Goal: Task Accomplishment & Management: Use online tool/utility

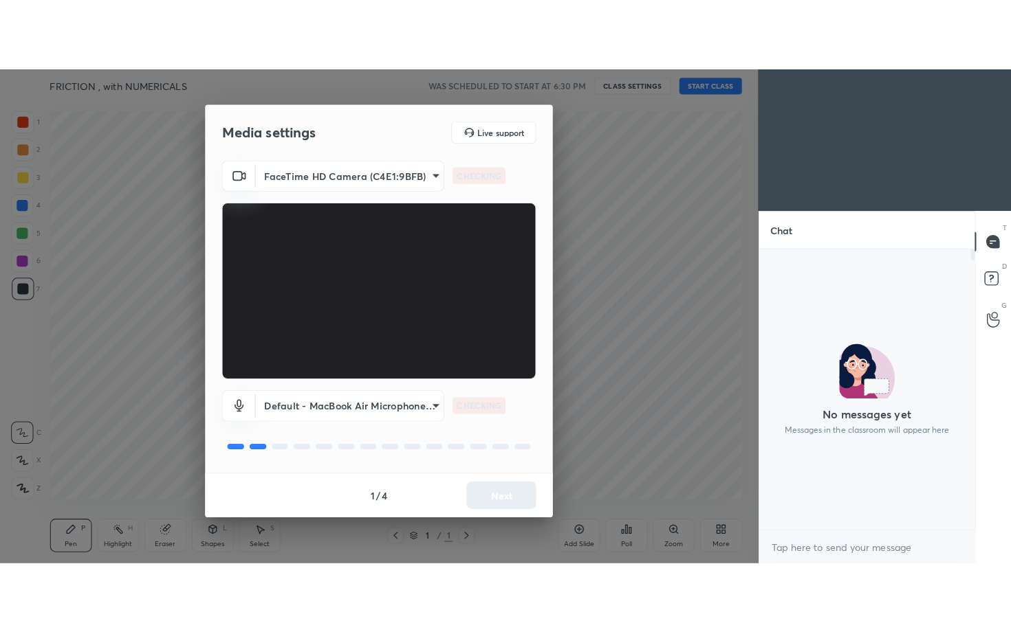
scroll to position [5, 5]
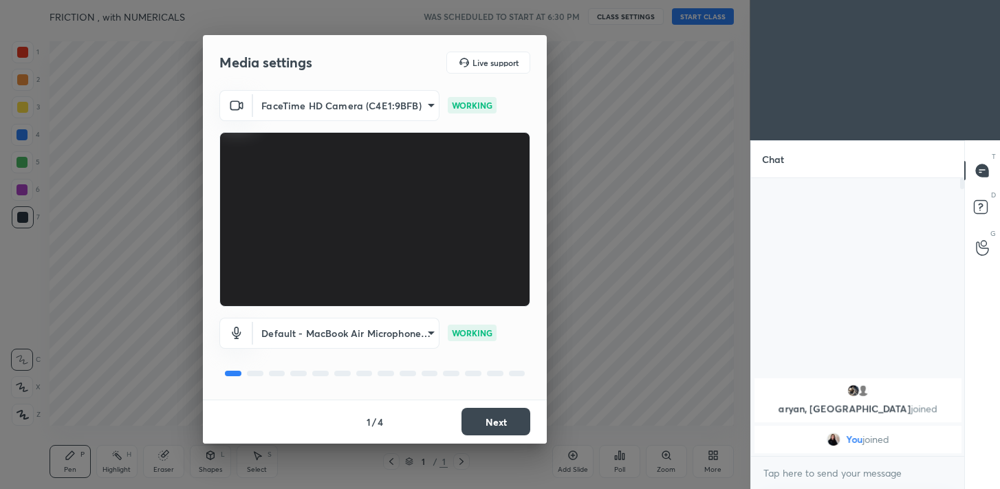
click at [513, 420] on button "Next" at bounding box center [495, 421] width 69 height 27
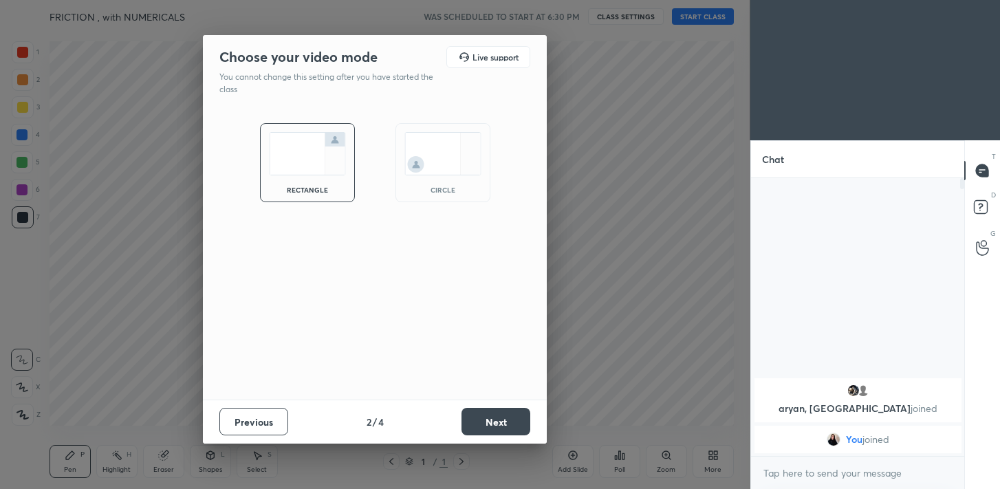
click at [513, 420] on button "Next" at bounding box center [495, 421] width 69 height 27
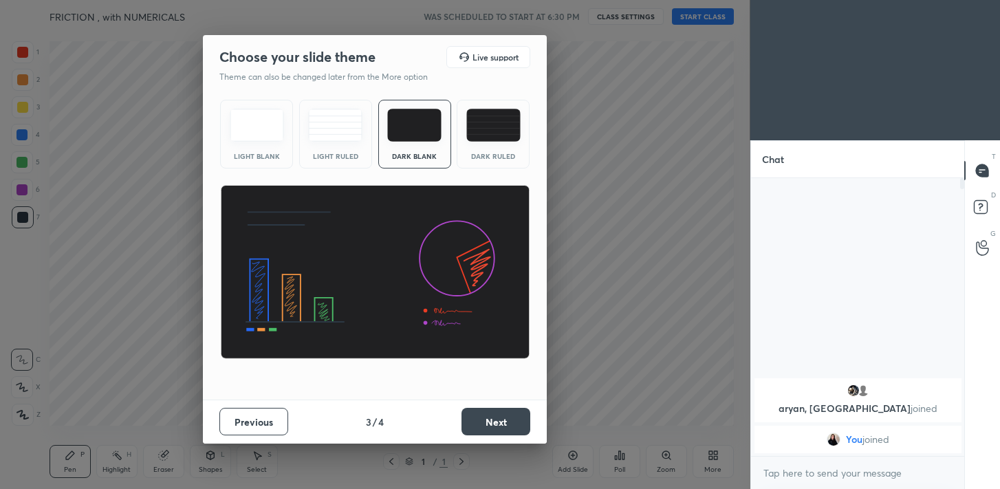
click at [513, 420] on button "Next" at bounding box center [495, 421] width 69 height 27
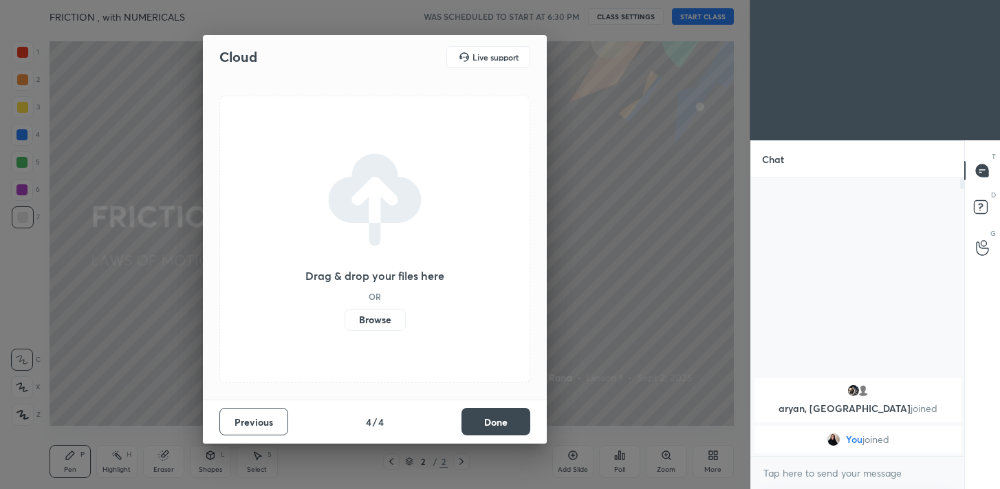
click at [513, 420] on button "Done" at bounding box center [495, 421] width 69 height 27
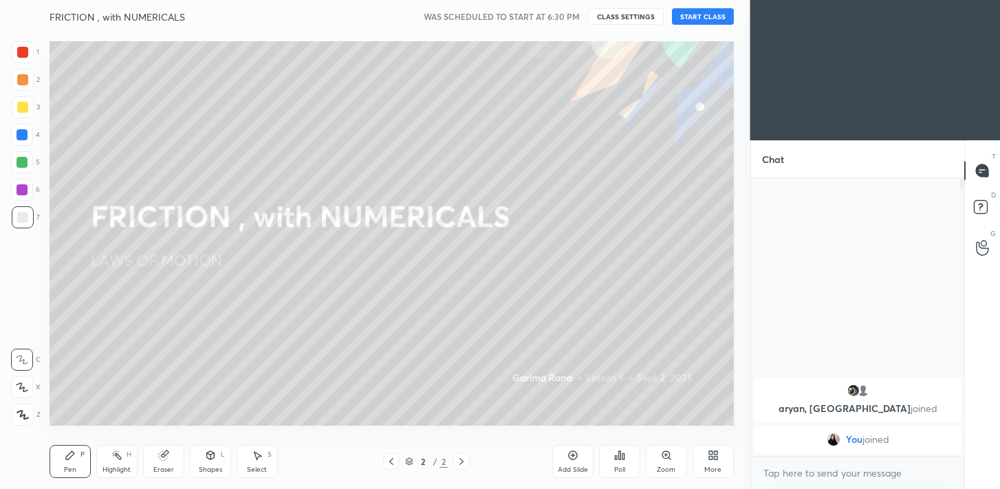
click at [694, 13] on button "START CLASS" at bounding box center [703, 16] width 62 height 16
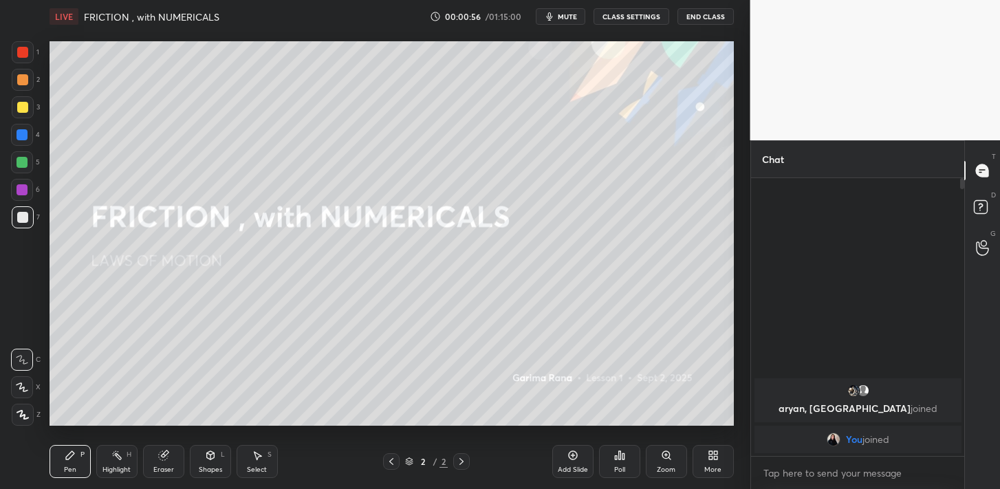
click at [567, 454] on icon at bounding box center [572, 455] width 11 height 11
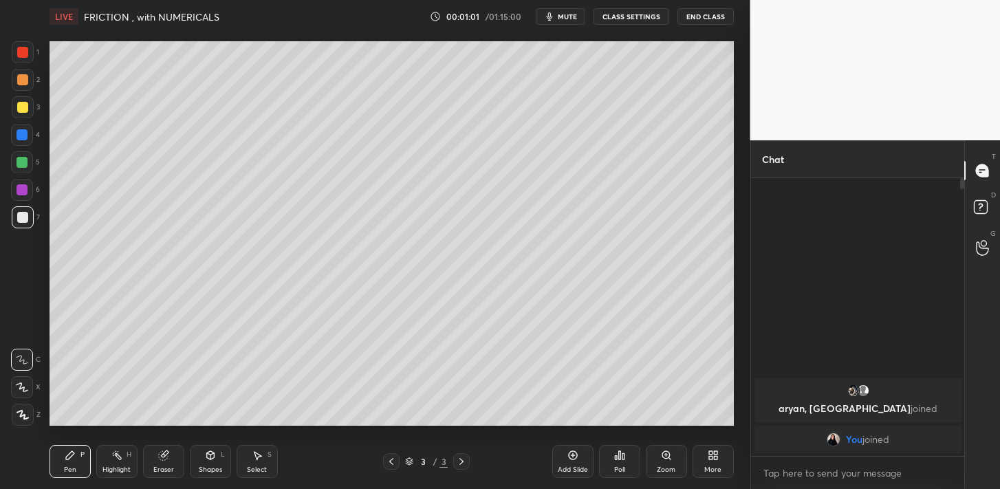
click at [722, 466] on div "More" at bounding box center [712, 461] width 41 height 33
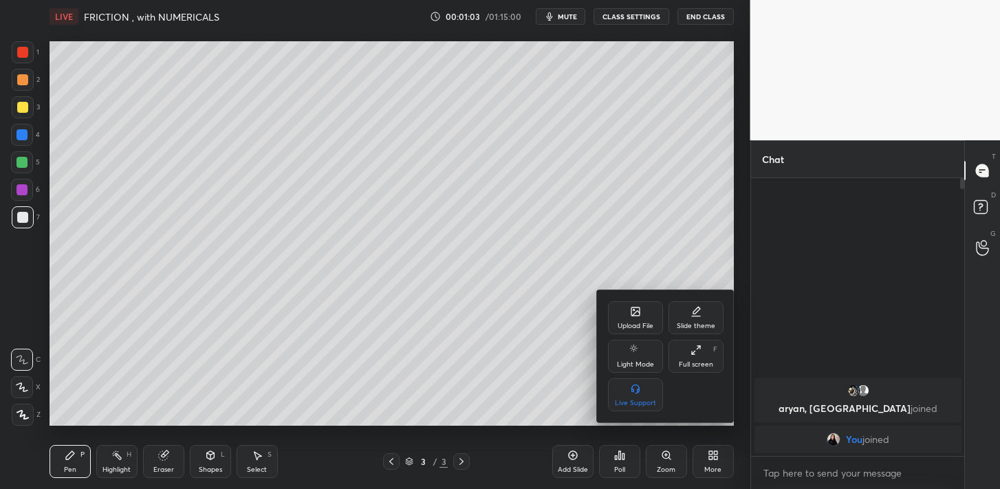
click at [684, 317] on div "Slide theme" at bounding box center [695, 317] width 55 height 33
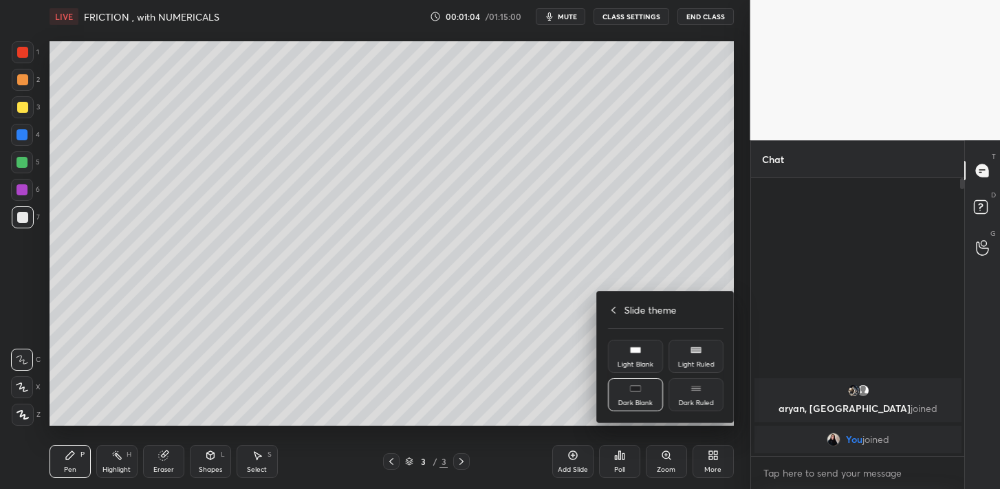
drag, startPoint x: 693, startPoint y: 399, endPoint x: 701, endPoint y: 405, distance: 10.3
click at [695, 399] on div "Dark Ruled" at bounding box center [695, 402] width 35 height 7
click at [717, 465] on div at bounding box center [500, 244] width 1000 height 489
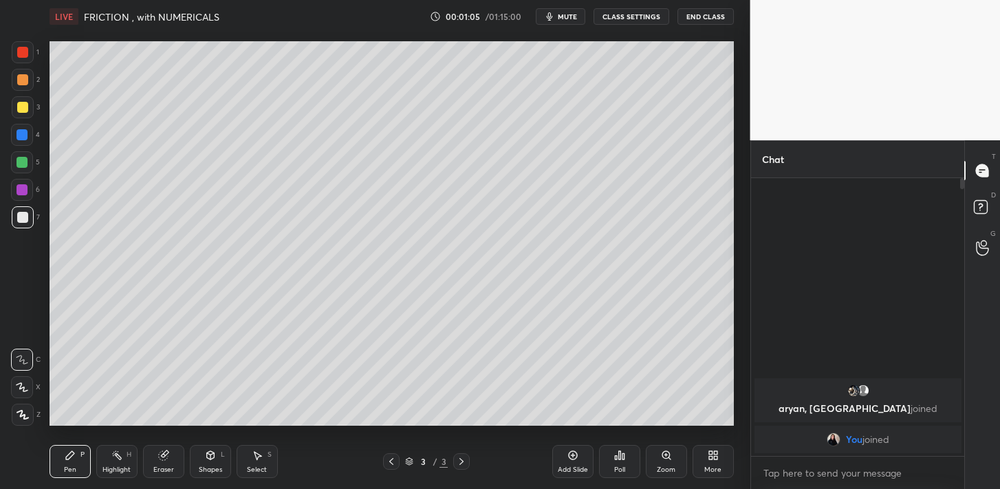
click at [580, 456] on div "Add Slide" at bounding box center [572, 461] width 41 height 33
click at [23, 108] on div at bounding box center [22, 107] width 11 height 11
drag, startPoint x: 810, startPoint y: 69, endPoint x: 774, endPoint y: 71, distance: 36.5
click at [785, 71] on video at bounding box center [875, 70] width 250 height 140
click at [578, 453] on div "Add Slide" at bounding box center [572, 461] width 41 height 33
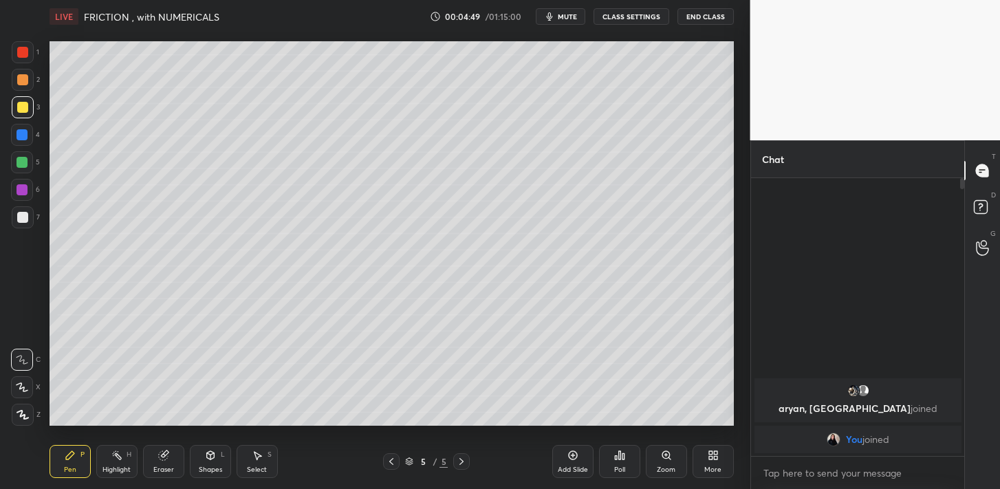
drag, startPoint x: 21, startPoint y: 220, endPoint x: 32, endPoint y: 210, distance: 14.6
click at [21, 220] on div at bounding box center [22, 217] width 11 height 11
drag, startPoint x: 963, startPoint y: 183, endPoint x: 964, endPoint y: 207, distance: 24.1
click at [964, 216] on div "Chat aryan, [PERSON_NAME] joined You joined 1 NEW MESSAGE Enable hand raising E…" at bounding box center [875, 314] width 250 height 349
drag, startPoint x: 964, startPoint y: 186, endPoint x: 962, endPoint y: 233, distance: 47.5
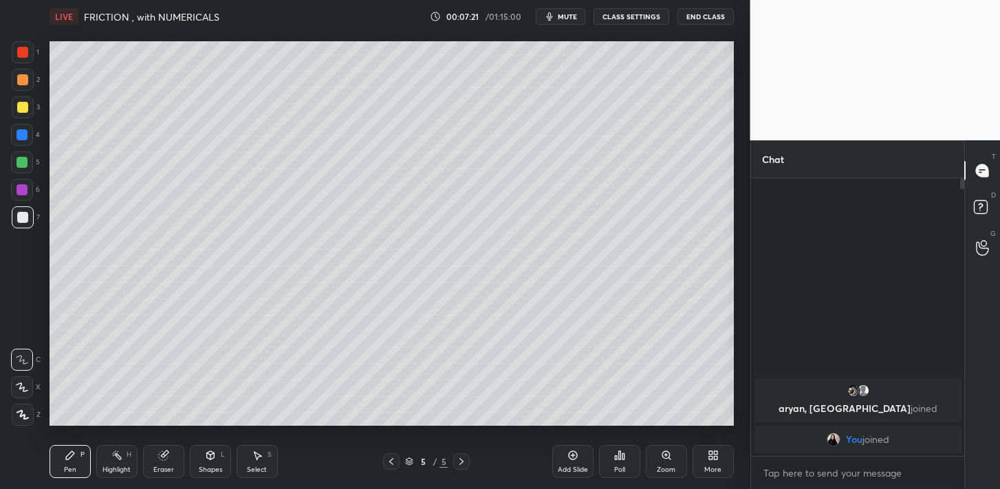
click at [962, 233] on div "Chat aryan, [PERSON_NAME] joined You joined 1 NEW MESSAGE Enable hand raising E…" at bounding box center [875, 314] width 250 height 349
click at [712, 456] on icon at bounding box center [710, 457] width 3 height 3
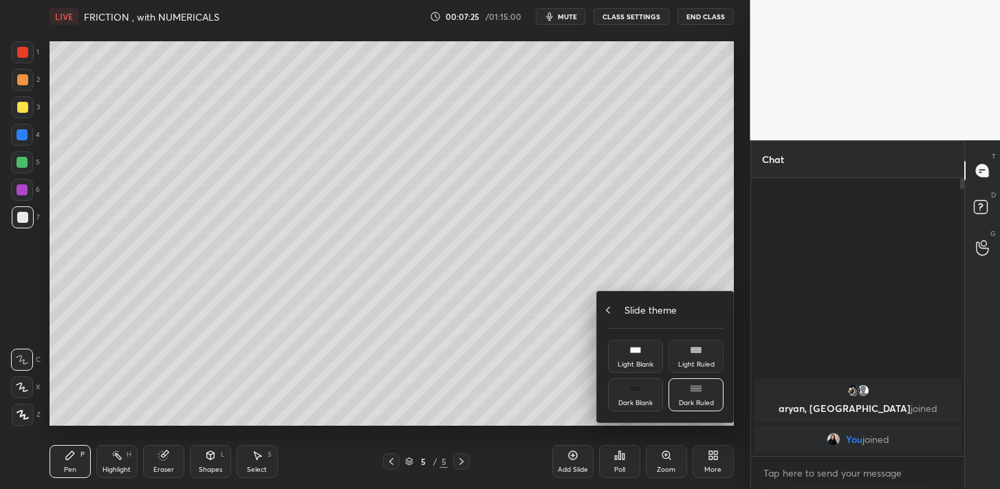
drag, startPoint x: 617, startPoint y: 314, endPoint x: 626, endPoint y: 318, distance: 9.8
click at [617, 315] on div "Slide theme" at bounding box center [665, 309] width 115 height 14
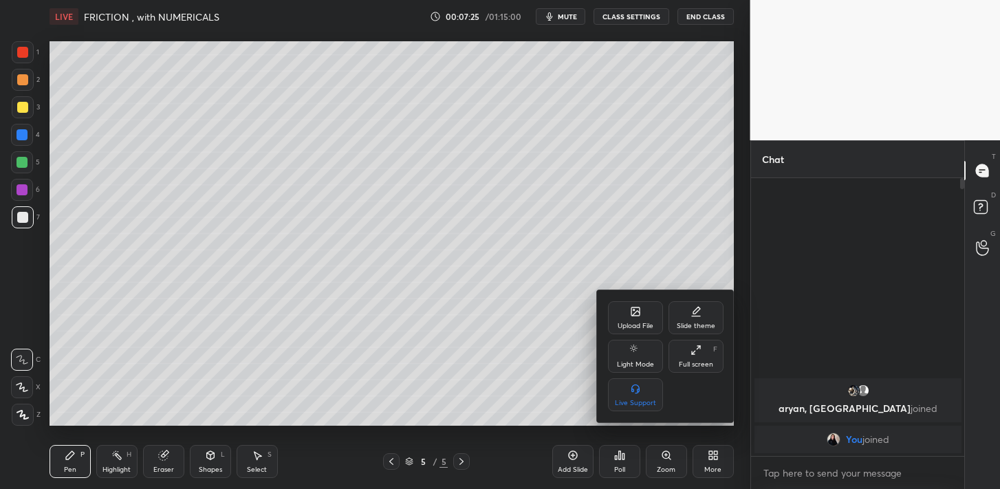
click at [702, 357] on div "Full screen F" at bounding box center [695, 356] width 55 height 33
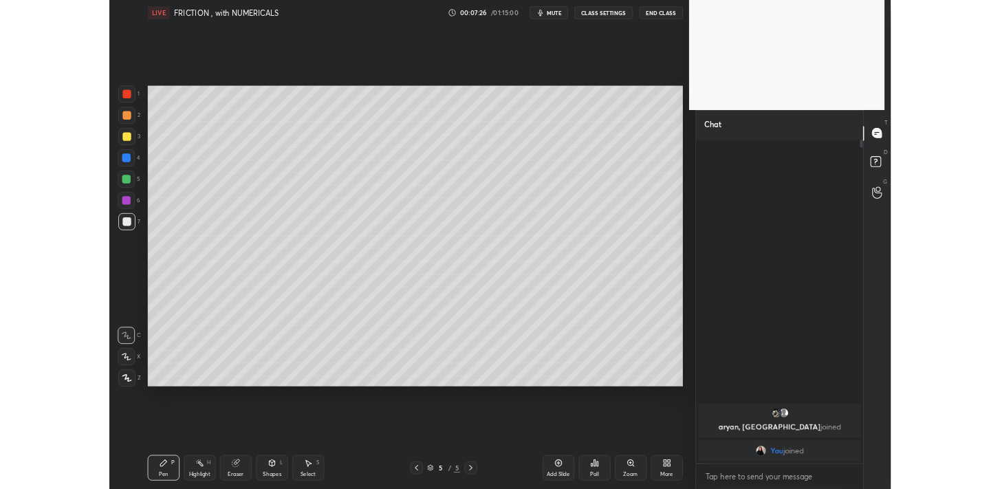
scroll to position [300, 212]
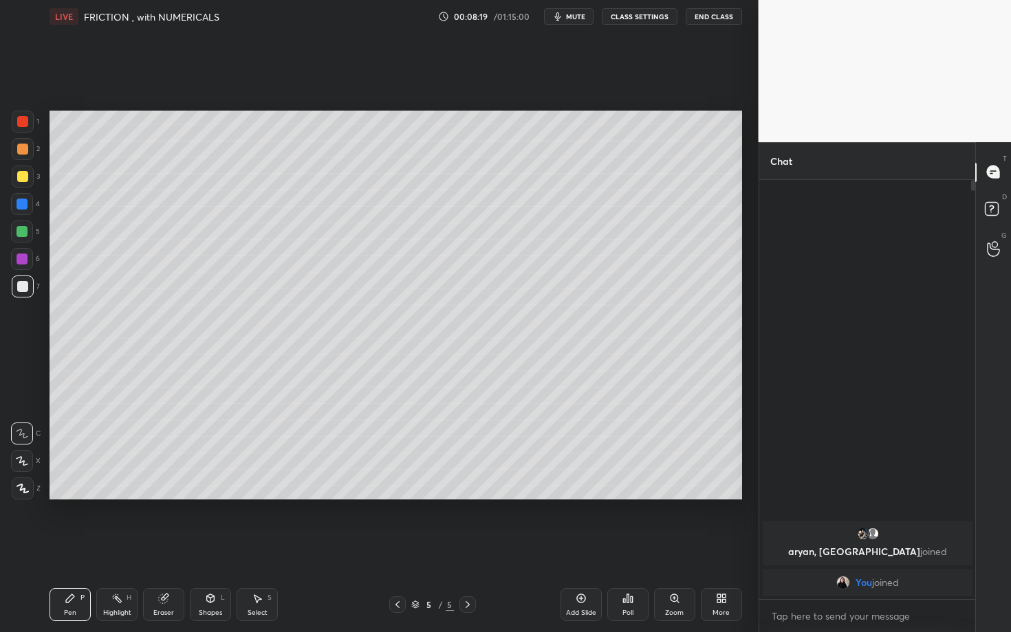
click at [29, 233] on div at bounding box center [22, 232] width 22 height 22
click at [575, 488] on div "Add Slide" at bounding box center [580, 604] width 41 height 33
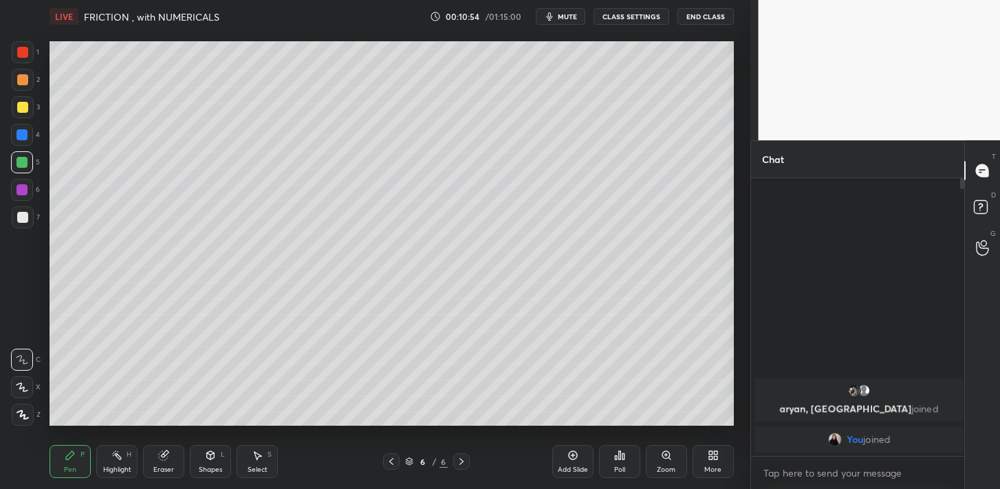
scroll to position [158, 209]
click at [388, 461] on icon at bounding box center [391, 461] width 11 height 11
click at [389, 462] on icon at bounding box center [391, 461] width 11 height 11
click at [463, 458] on icon at bounding box center [461, 461] width 11 height 11
click at [465, 456] on icon at bounding box center [461, 461] width 11 height 11
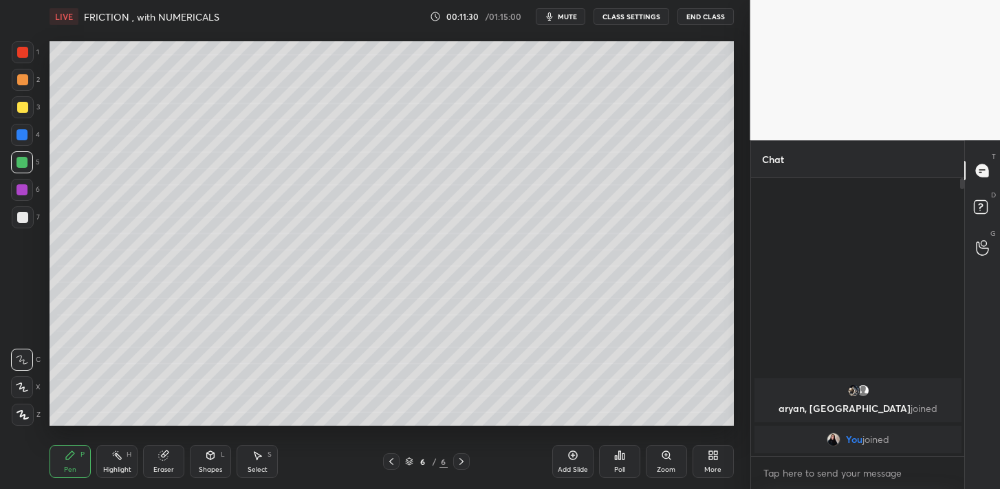
drag, startPoint x: 22, startPoint y: 110, endPoint x: 27, endPoint y: 115, distance: 7.3
click at [21, 111] on div at bounding box center [22, 107] width 11 height 11
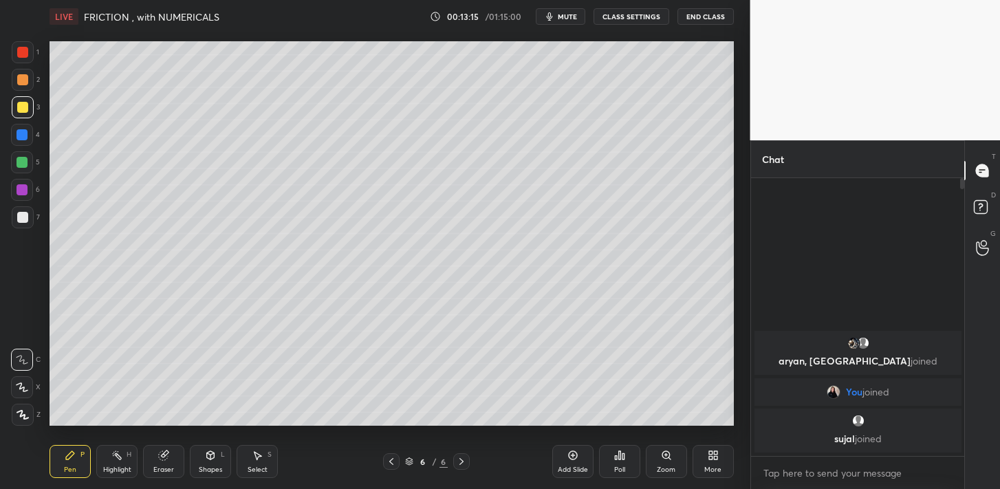
click at [25, 215] on div at bounding box center [22, 217] width 11 height 11
click at [23, 104] on div at bounding box center [22, 107] width 11 height 11
drag, startPoint x: 23, startPoint y: 161, endPoint x: 41, endPoint y: 151, distance: 20.0
click at [25, 160] on div at bounding box center [21, 162] width 11 height 11
drag, startPoint x: 173, startPoint y: 454, endPoint x: 193, endPoint y: 432, distance: 29.2
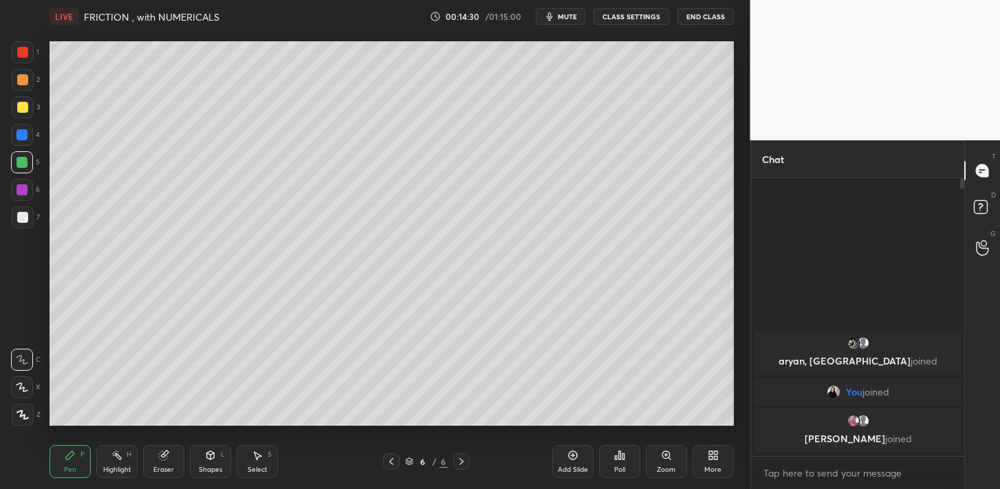
click at [173, 454] on div "Eraser" at bounding box center [163, 461] width 41 height 33
click at [73, 461] on div "Pen P" at bounding box center [69, 461] width 41 height 33
drag, startPoint x: 27, startPoint y: 144, endPoint x: 42, endPoint y: 143, distance: 15.2
click at [28, 146] on div "4" at bounding box center [25, 137] width 29 height 27
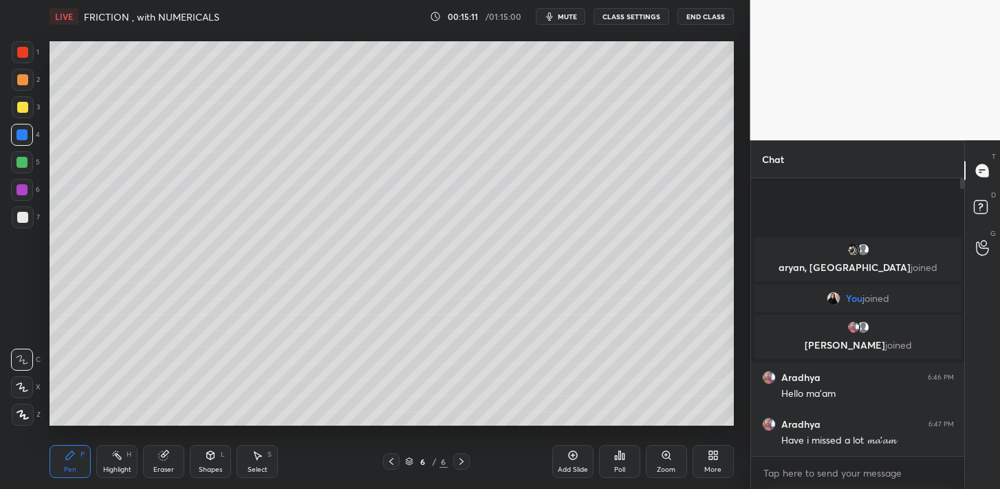
drag, startPoint x: 29, startPoint y: 216, endPoint x: 43, endPoint y: 210, distance: 15.1
click at [29, 215] on div at bounding box center [23, 217] width 22 height 22
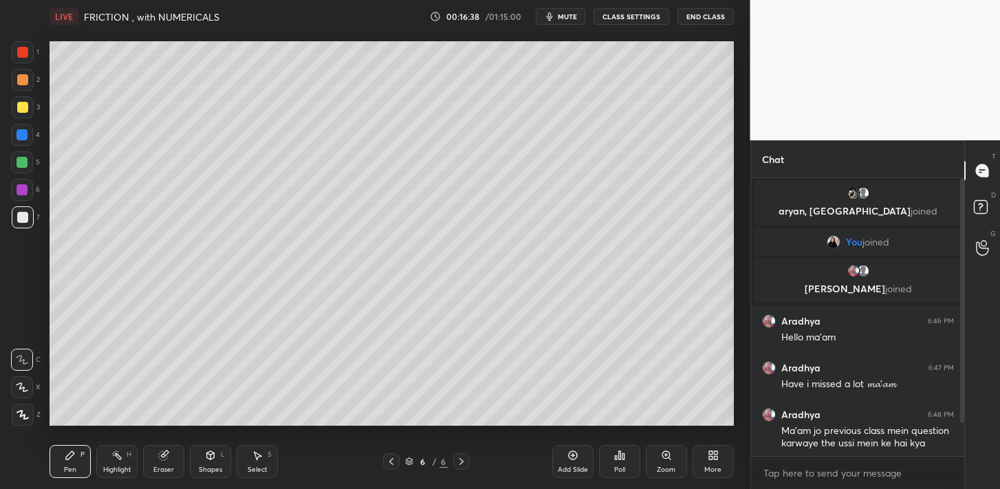
scroll to position [49, 0]
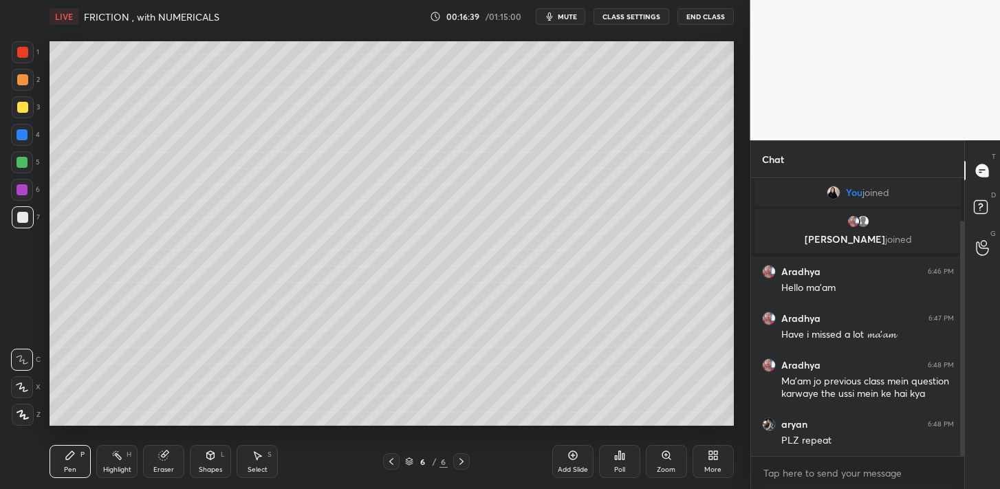
drag, startPoint x: 962, startPoint y: 331, endPoint x: 964, endPoint y: 365, distance: 34.5
click at [964, 365] on div "Chat aryan, [PERSON_NAME] joined You joined [PERSON_NAME] joined [PERSON_NAME] …" at bounding box center [875, 314] width 250 height 349
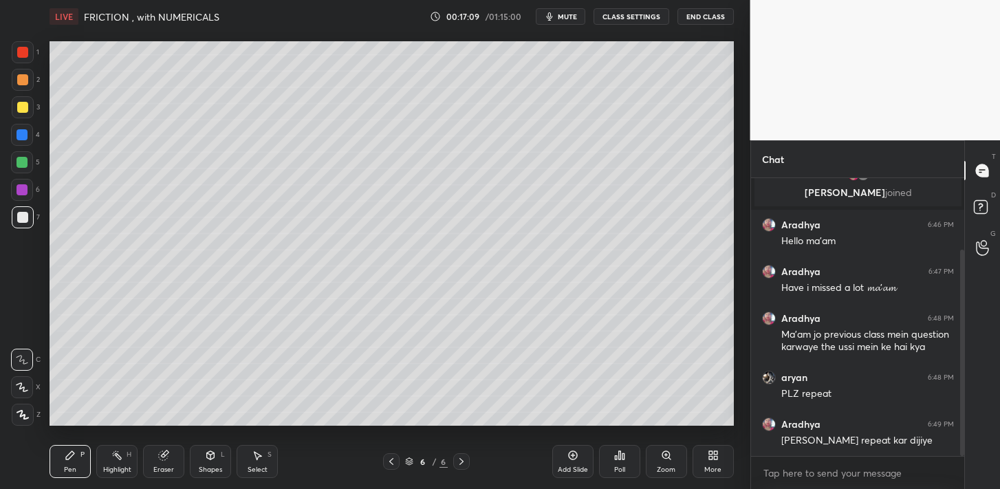
click at [390, 465] on icon at bounding box center [391, 461] width 11 height 11
drag, startPoint x: 121, startPoint y: 465, endPoint x: 129, endPoint y: 461, distance: 8.9
click at [120, 465] on div "Highlight H" at bounding box center [116, 461] width 41 height 33
drag, startPoint x: 76, startPoint y: 465, endPoint x: 100, endPoint y: 431, distance: 42.0
click at [77, 463] on div "Pen P" at bounding box center [69, 461] width 41 height 33
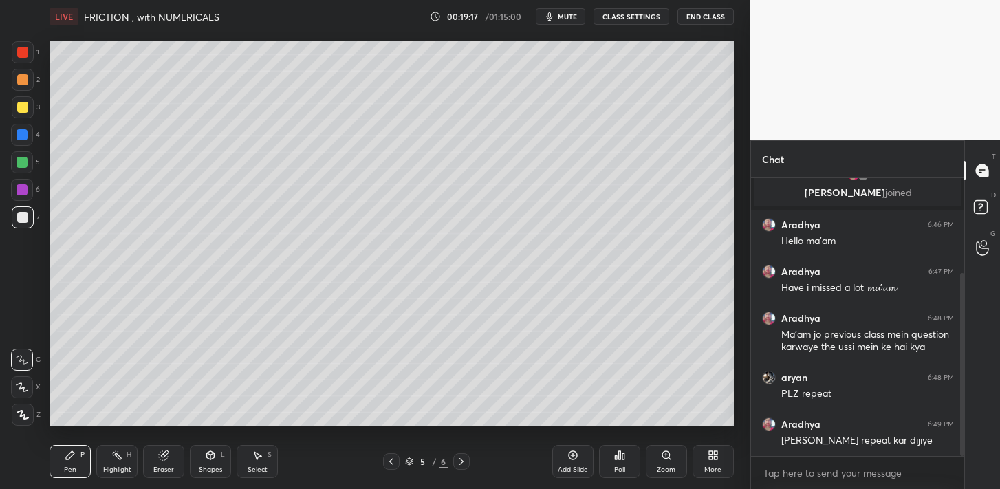
scroll to position [143, 0]
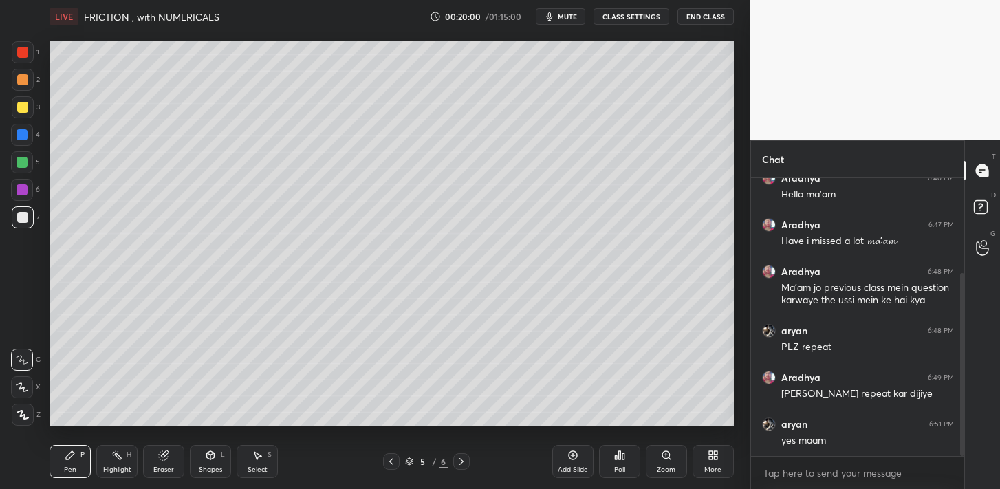
click at [456, 460] on icon at bounding box center [461, 461] width 11 height 11
drag, startPoint x: 114, startPoint y: 447, endPoint x: 122, endPoint y: 429, distance: 19.4
click at [113, 445] on div "Highlight H" at bounding box center [116, 461] width 41 height 33
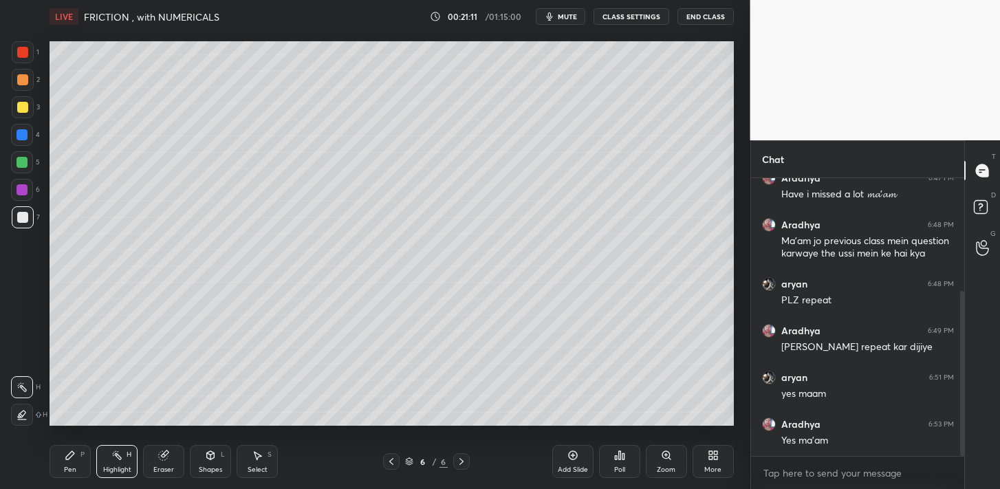
drag, startPoint x: 69, startPoint y: 455, endPoint x: 70, endPoint y: 446, distance: 9.0
click at [69, 454] on icon at bounding box center [70, 455] width 8 height 8
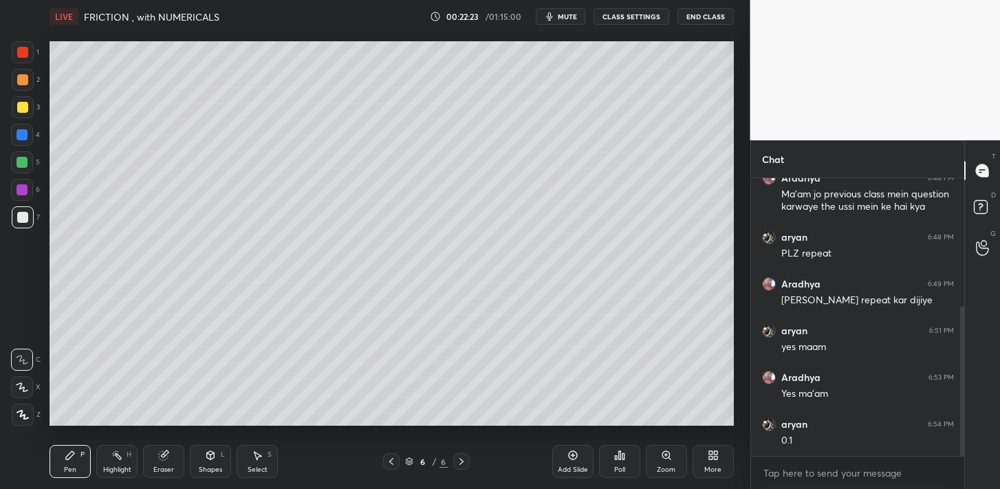
click at [24, 162] on div at bounding box center [21, 162] width 11 height 11
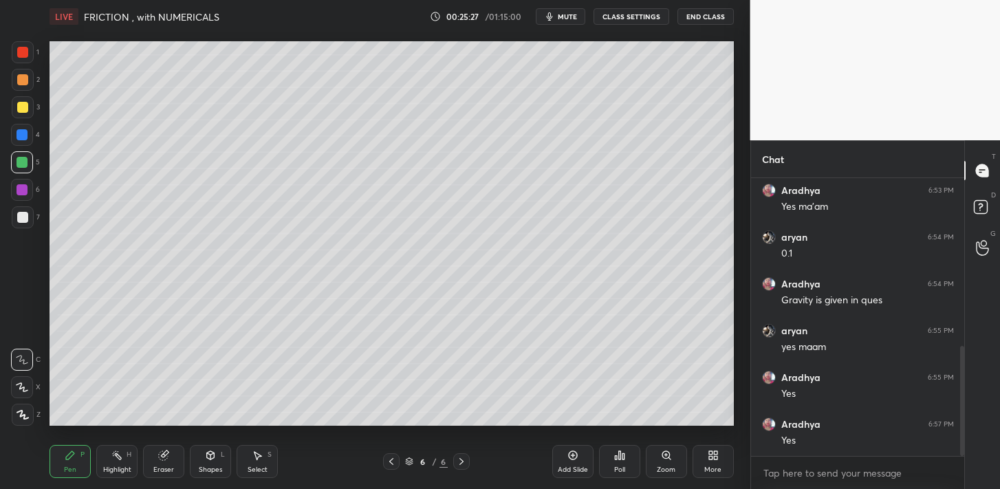
scroll to position [470, 0]
click at [463, 465] on icon at bounding box center [461, 461] width 11 height 11
click at [577, 459] on icon at bounding box center [572, 455] width 11 height 11
click at [21, 219] on div at bounding box center [22, 217] width 11 height 11
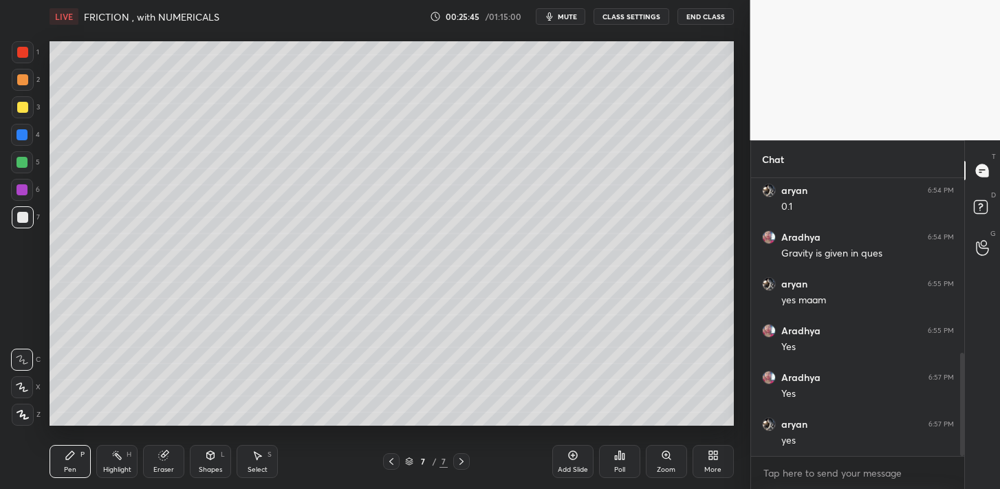
click at [23, 168] on div at bounding box center [22, 162] width 22 height 22
drag, startPoint x: 29, startPoint y: 135, endPoint x: 43, endPoint y: 135, distance: 14.5
click at [29, 135] on div at bounding box center [22, 135] width 22 height 22
click at [30, 109] on div at bounding box center [23, 107] width 22 height 22
click at [32, 164] on div at bounding box center [22, 162] width 22 height 22
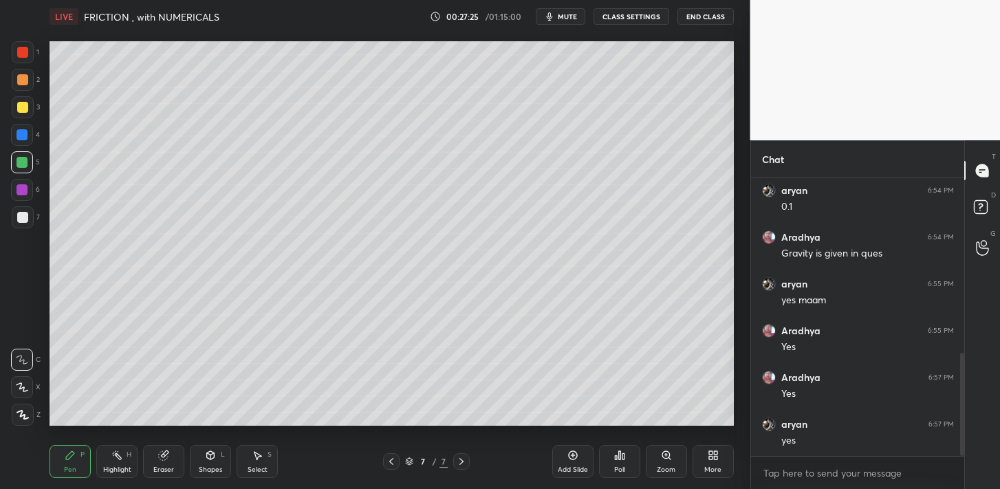
click at [23, 223] on div at bounding box center [23, 217] width 22 height 22
click at [25, 164] on div at bounding box center [21, 162] width 11 height 11
drag, startPoint x: 24, startPoint y: 215, endPoint x: 31, endPoint y: 211, distance: 8.0
click at [25, 216] on div at bounding box center [22, 217] width 11 height 11
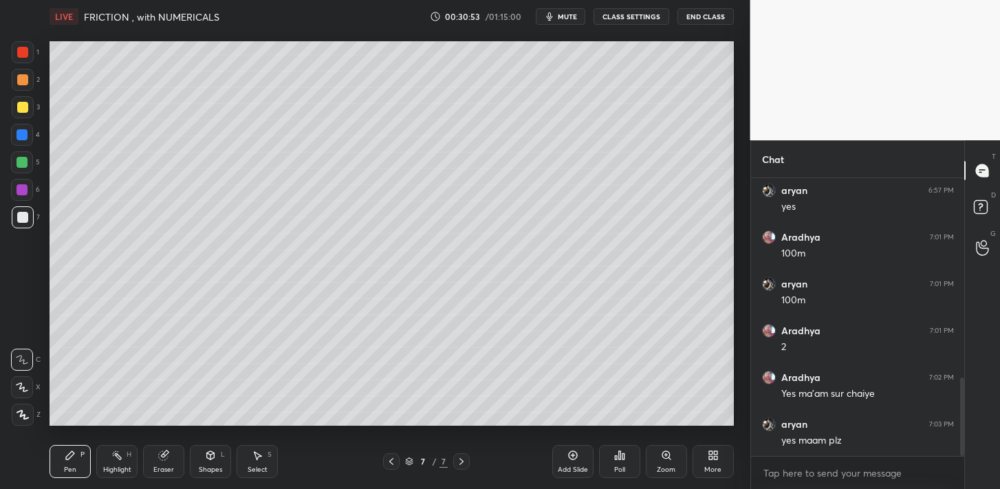
scroll to position [751, 0]
click at [572, 454] on icon at bounding box center [572, 455] width 11 height 11
click at [25, 111] on div at bounding box center [22, 107] width 11 height 11
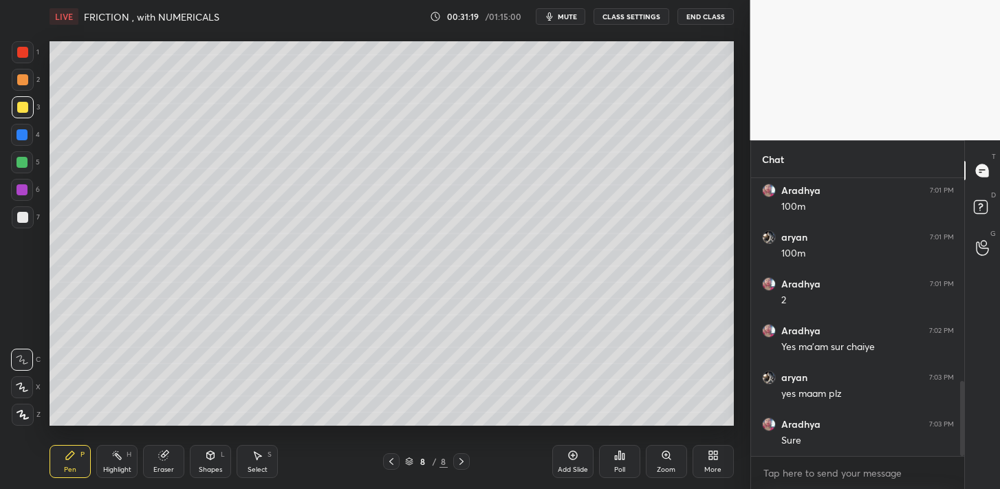
scroll to position [797, 0]
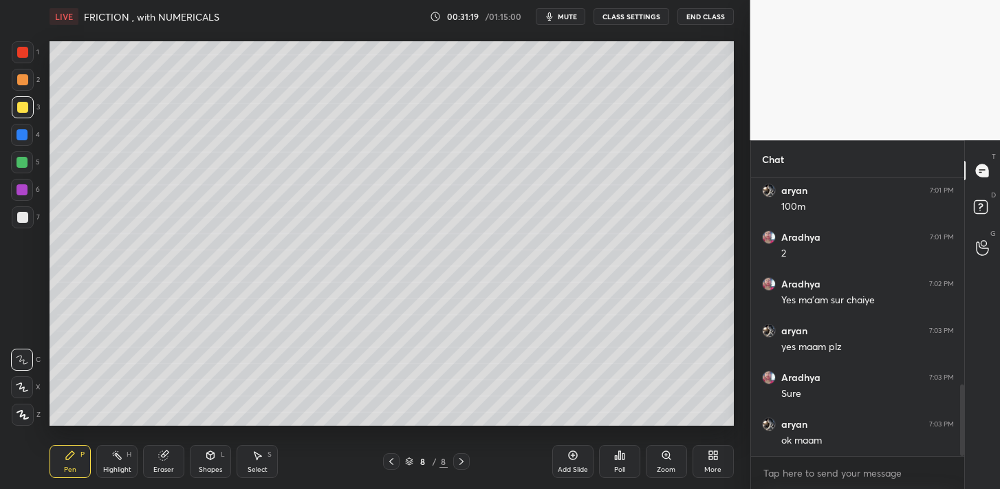
drag, startPoint x: 221, startPoint y: 459, endPoint x: 227, endPoint y: 450, distance: 9.9
click at [222, 458] on div "Shapes L" at bounding box center [210, 461] width 41 height 33
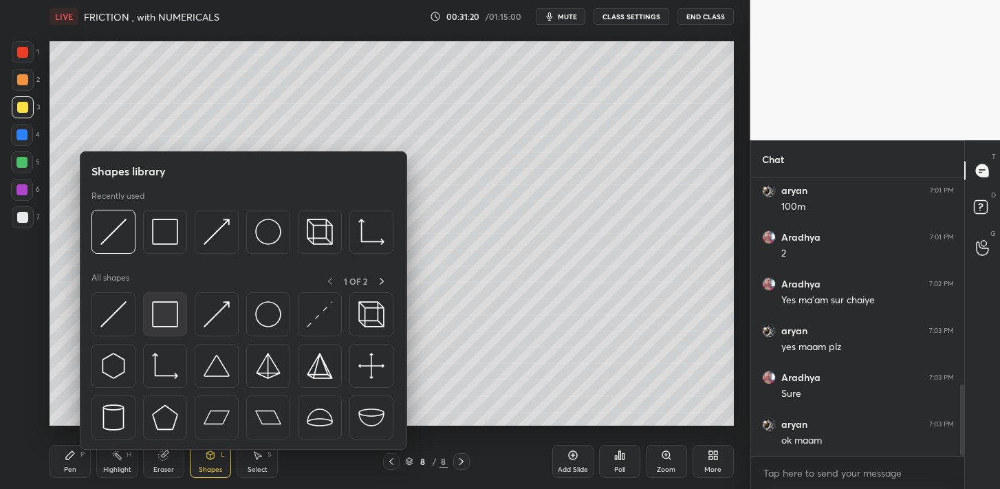
scroll to position [844, 0]
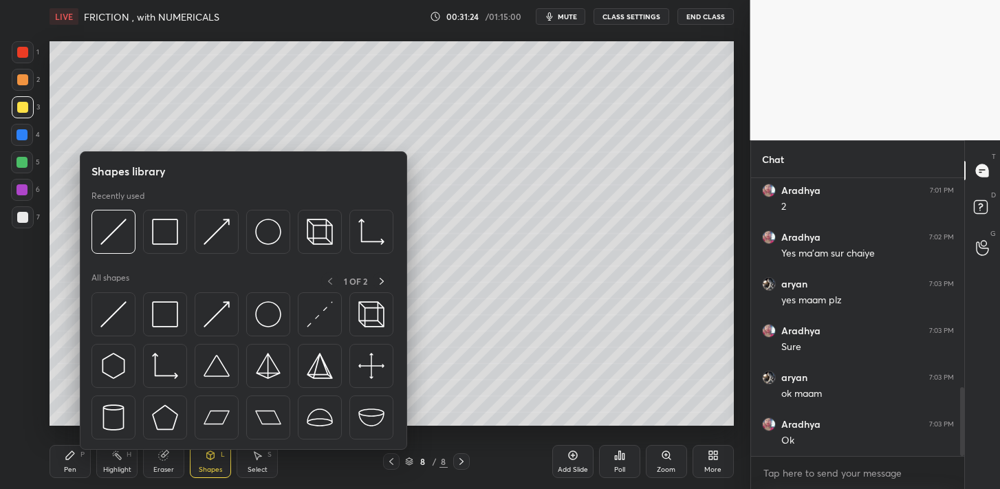
click at [78, 460] on div "Pen P" at bounding box center [69, 461] width 41 height 33
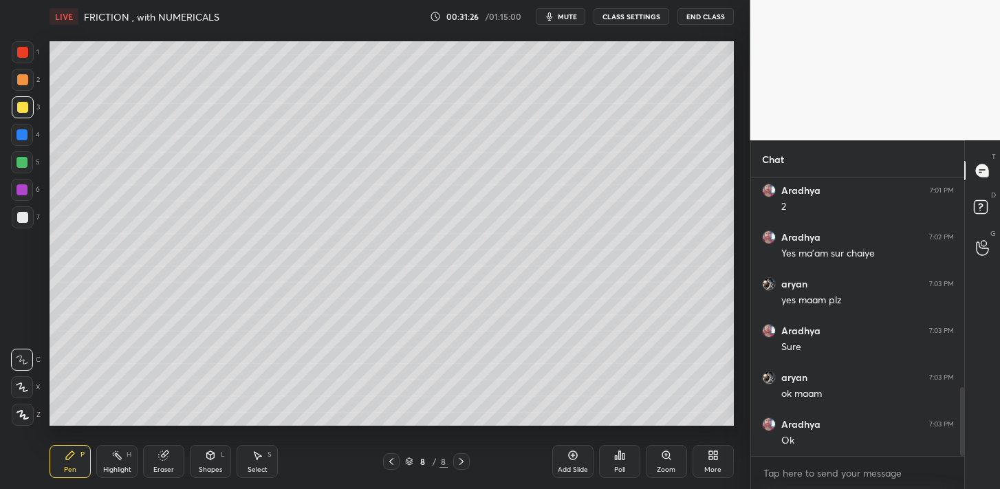
drag, startPoint x: 22, startPoint y: 165, endPoint x: 48, endPoint y: 140, distance: 36.5
click at [22, 164] on div at bounding box center [21, 162] width 11 height 11
click at [25, 210] on div at bounding box center [23, 217] width 22 height 22
drag, startPoint x: 168, startPoint y: 457, endPoint x: 175, endPoint y: 439, distance: 20.0
click at [169, 456] on div "Eraser" at bounding box center [163, 461] width 41 height 33
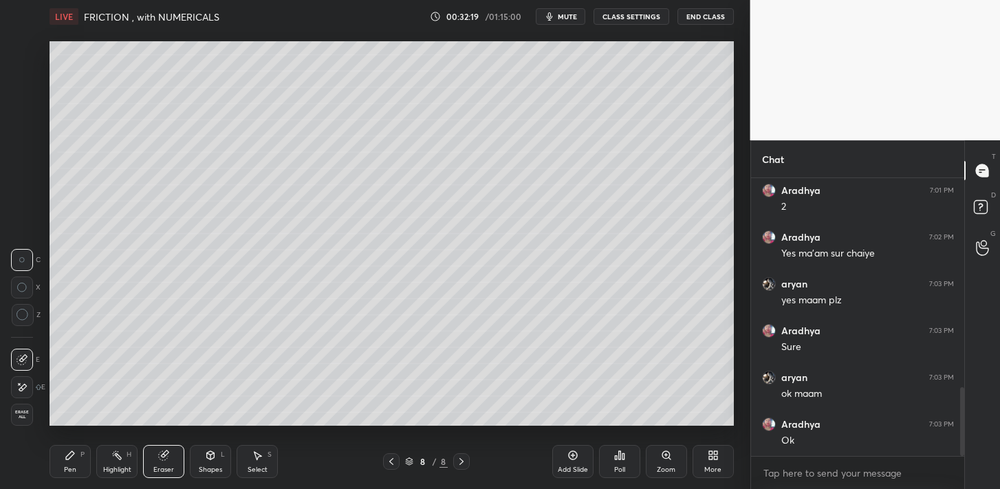
drag, startPoint x: 82, startPoint y: 456, endPoint x: 83, endPoint y: 440, distance: 15.9
click at [82, 454] on div "P" at bounding box center [82, 454] width 4 height 7
click at [25, 116] on div at bounding box center [23, 107] width 22 height 22
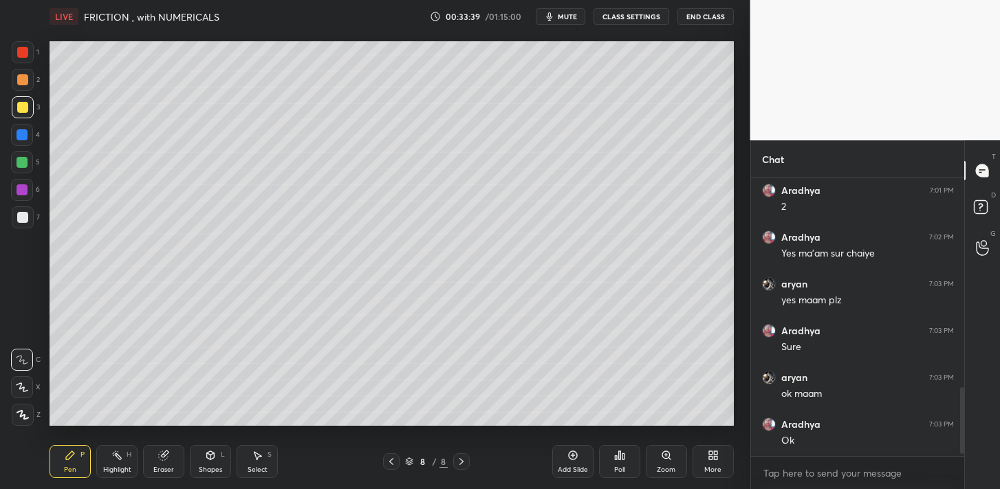
scroll to position [891, 0]
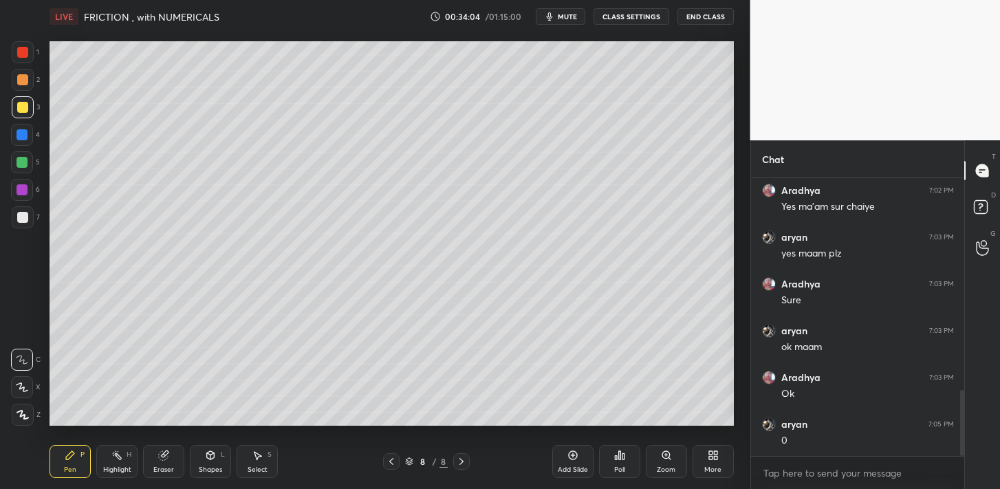
click at [30, 60] on div at bounding box center [23, 52] width 22 height 22
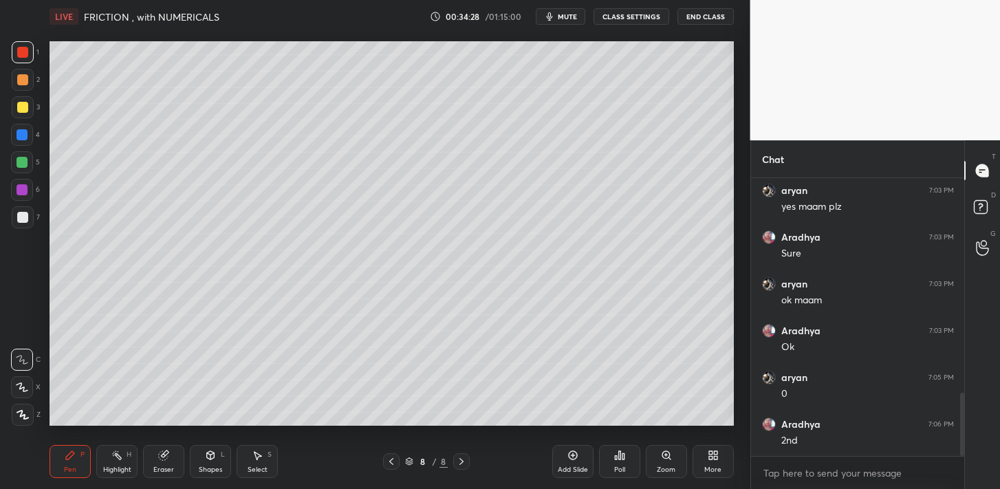
click at [25, 103] on div at bounding box center [22, 107] width 11 height 11
click at [24, 166] on div at bounding box center [21, 162] width 11 height 11
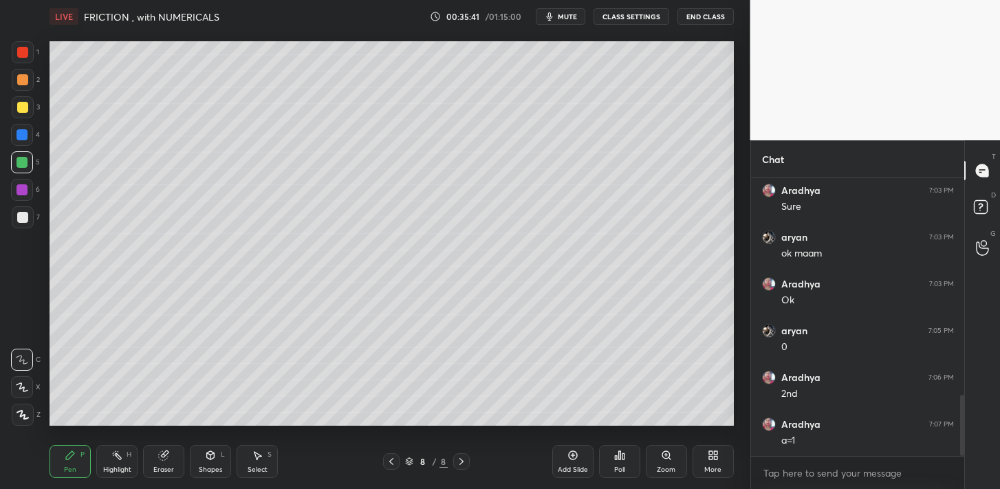
click at [26, 211] on div at bounding box center [23, 217] width 22 height 22
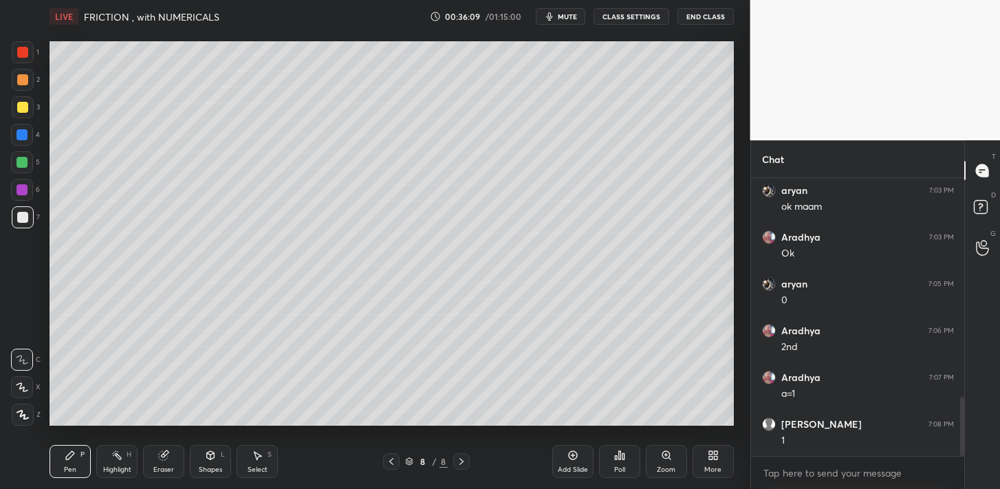
drag, startPoint x: 23, startPoint y: 83, endPoint x: 35, endPoint y: 78, distance: 13.3
click at [23, 82] on div at bounding box center [22, 79] width 11 height 11
click at [114, 450] on icon at bounding box center [116, 455] width 11 height 11
click at [82, 454] on div "P" at bounding box center [82, 454] width 4 height 7
click at [25, 217] on div at bounding box center [22, 217] width 11 height 11
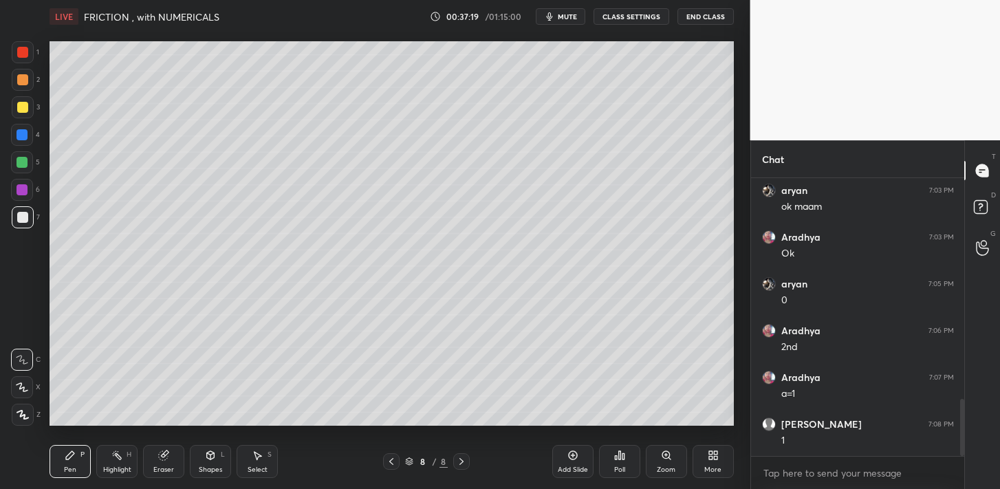
scroll to position [1078, 0]
drag, startPoint x: 30, startPoint y: 193, endPoint x: 44, endPoint y: 185, distance: 16.6
click at [30, 193] on div at bounding box center [22, 190] width 22 height 22
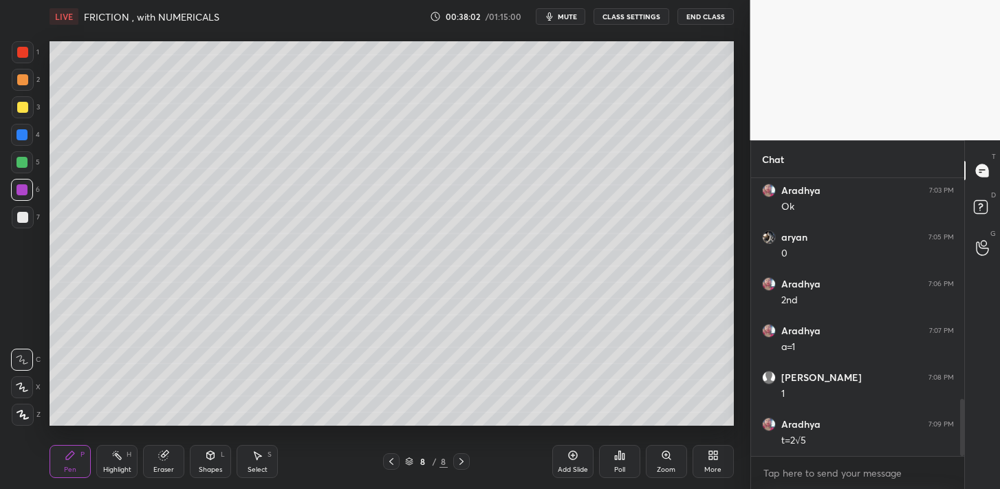
click at [122, 454] on div "Highlight H" at bounding box center [116, 461] width 41 height 33
click at [88, 457] on div "Pen P" at bounding box center [69, 461] width 41 height 33
click at [24, 221] on div at bounding box center [22, 217] width 11 height 11
click at [650, 488] on div "Add Slide Poll Zoom More" at bounding box center [642, 461] width 181 height 77
click at [573, 454] on icon at bounding box center [572, 455] width 4 height 4
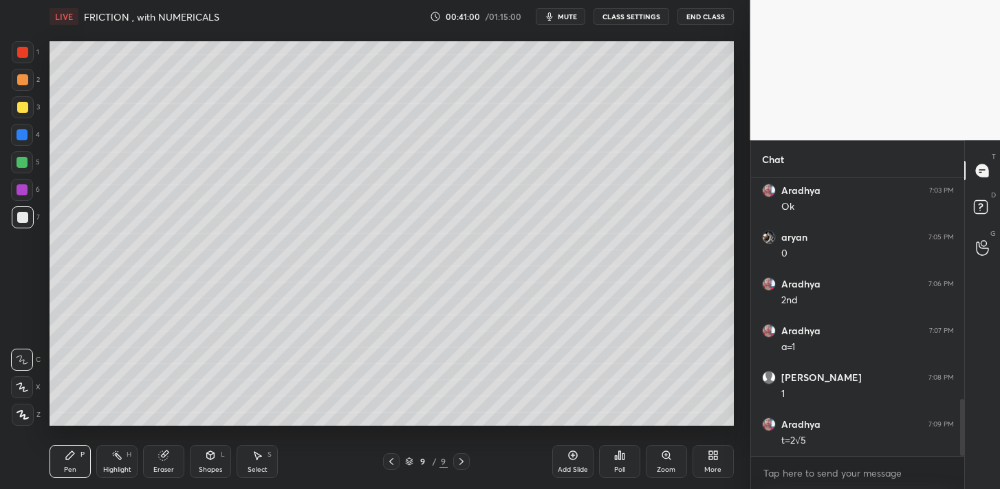
click at [182, 448] on div "Eraser" at bounding box center [163, 461] width 41 height 33
drag, startPoint x: 82, startPoint y: 459, endPoint x: 100, endPoint y: 444, distance: 22.4
click at [82, 458] on div "P" at bounding box center [82, 454] width 4 height 7
click at [393, 459] on icon at bounding box center [391, 461] width 4 height 7
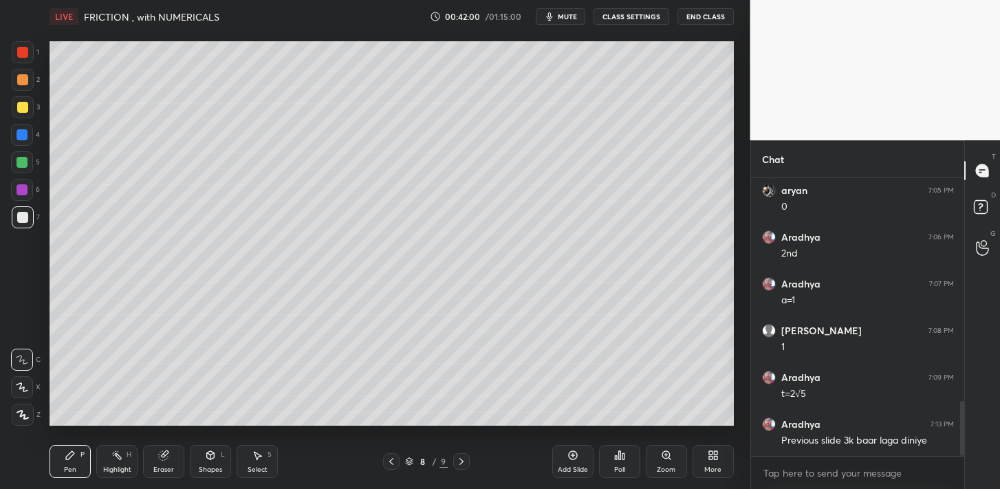
click at [461, 456] on icon at bounding box center [461, 461] width 11 height 11
click at [460, 454] on div at bounding box center [461, 461] width 16 height 16
click at [571, 457] on icon at bounding box center [572, 455] width 11 height 11
click at [206, 447] on div "Shapes L" at bounding box center [210, 461] width 41 height 33
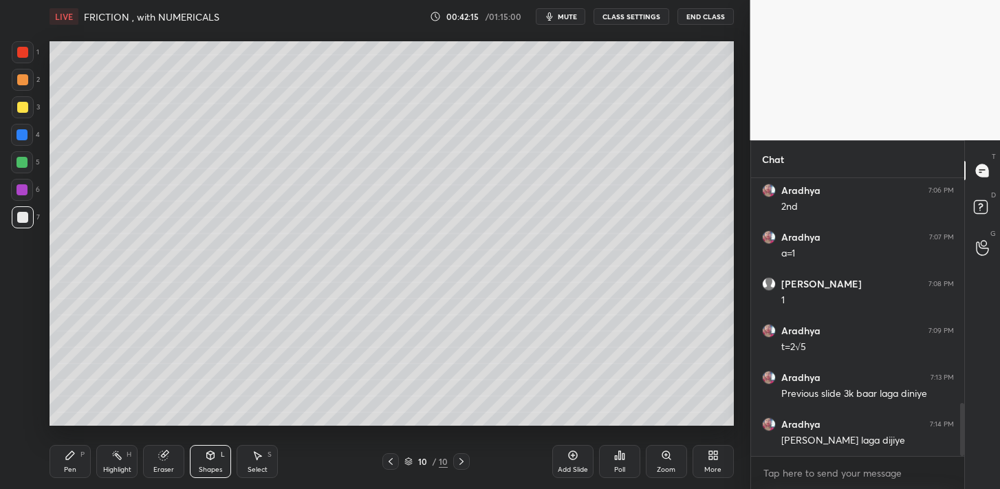
click at [390, 455] on div at bounding box center [390, 461] width 16 height 16
click at [392, 452] on div "Pen P Highlight H Eraser Shapes L Select S 9 / 10 Add Slide Poll Zoom More" at bounding box center [391, 461] width 684 height 55
click at [392, 453] on div at bounding box center [390, 461] width 16 height 16
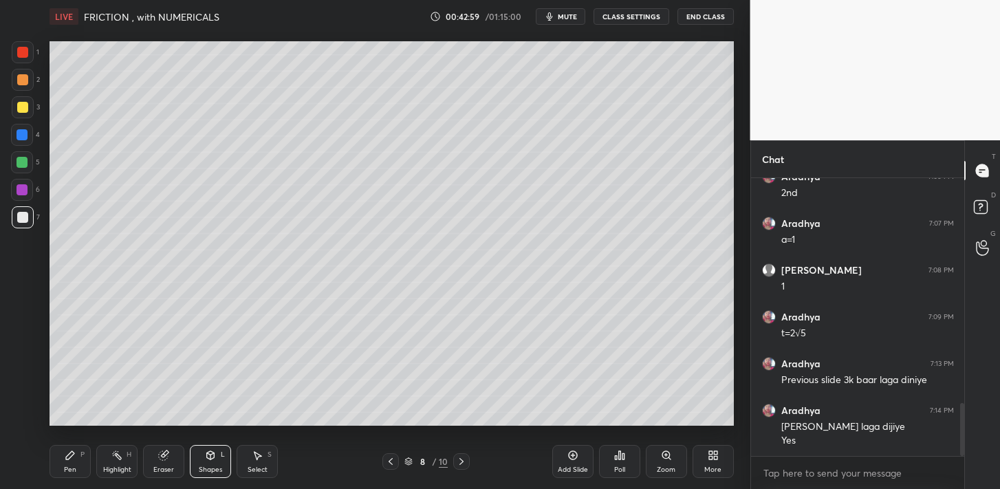
click at [457, 463] on icon at bounding box center [461, 461] width 11 height 11
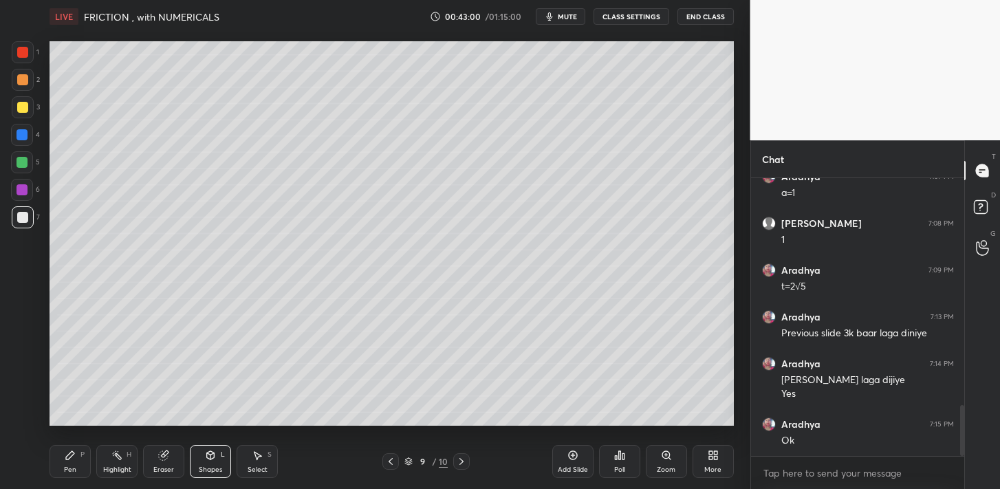
click at [457, 463] on icon at bounding box center [461, 461] width 11 height 11
click at [218, 461] on div "Shapes L" at bounding box center [210, 461] width 41 height 33
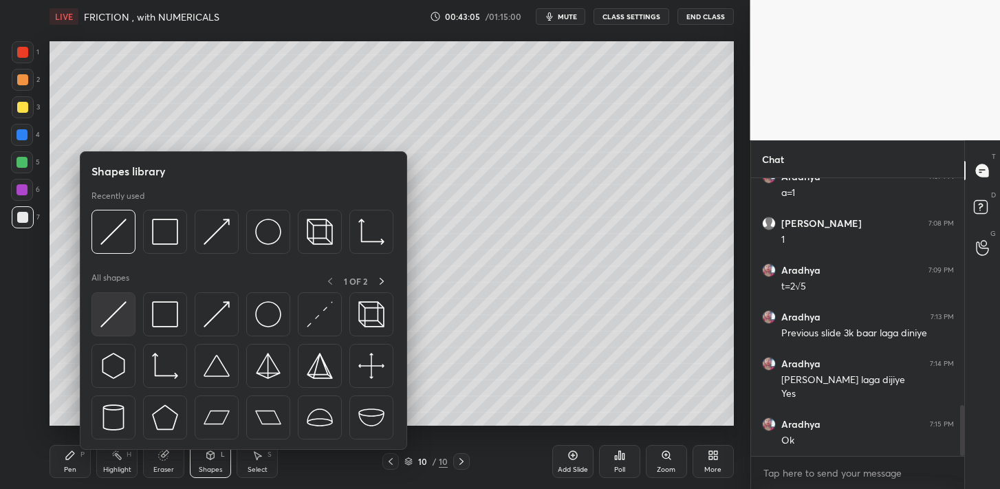
click at [131, 311] on div at bounding box center [113, 314] width 44 height 44
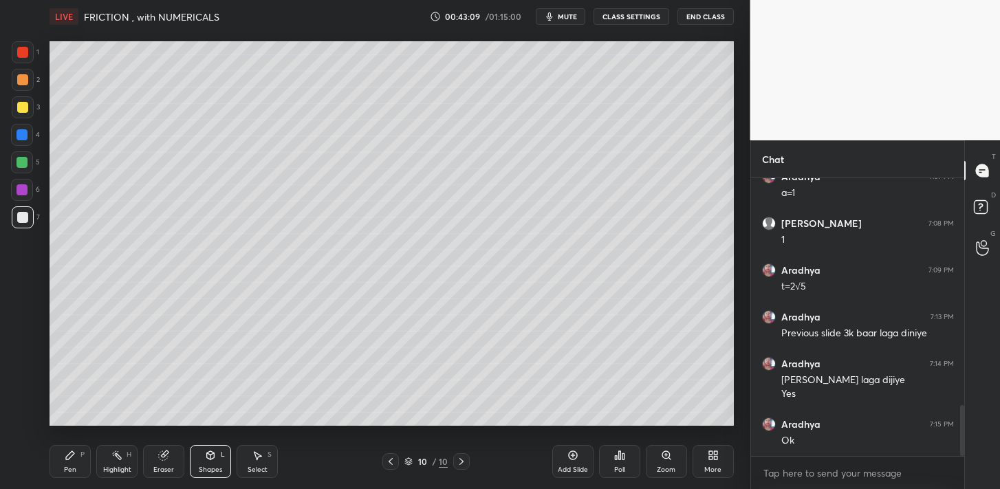
click at [76, 447] on div "Pen P" at bounding box center [69, 461] width 41 height 33
click at [31, 168] on div at bounding box center [22, 162] width 22 height 22
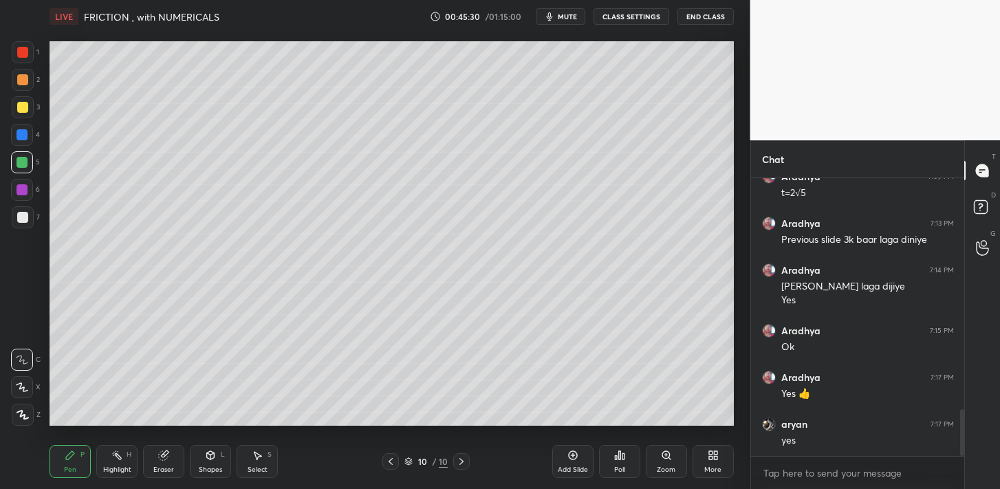
scroll to position [1372, 0]
click at [29, 216] on div at bounding box center [23, 217] width 22 height 22
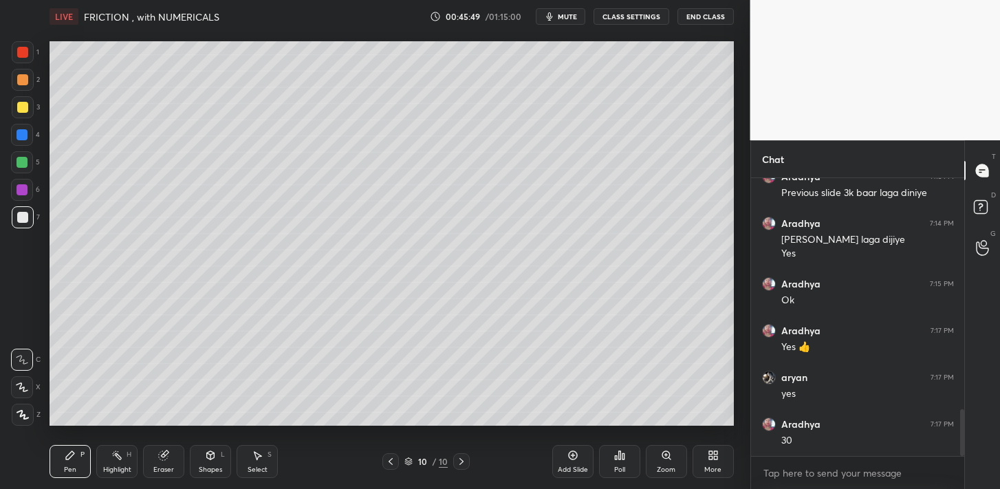
click at [29, 81] on div at bounding box center [23, 80] width 22 height 22
click at [30, 81] on div at bounding box center [23, 80] width 22 height 22
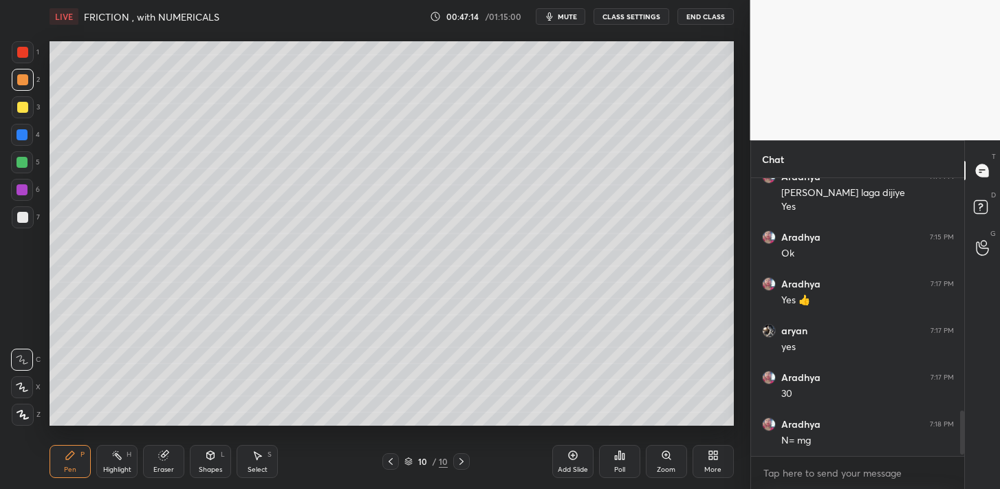
scroll to position [1466, 0]
click at [23, 214] on div at bounding box center [22, 217] width 11 height 11
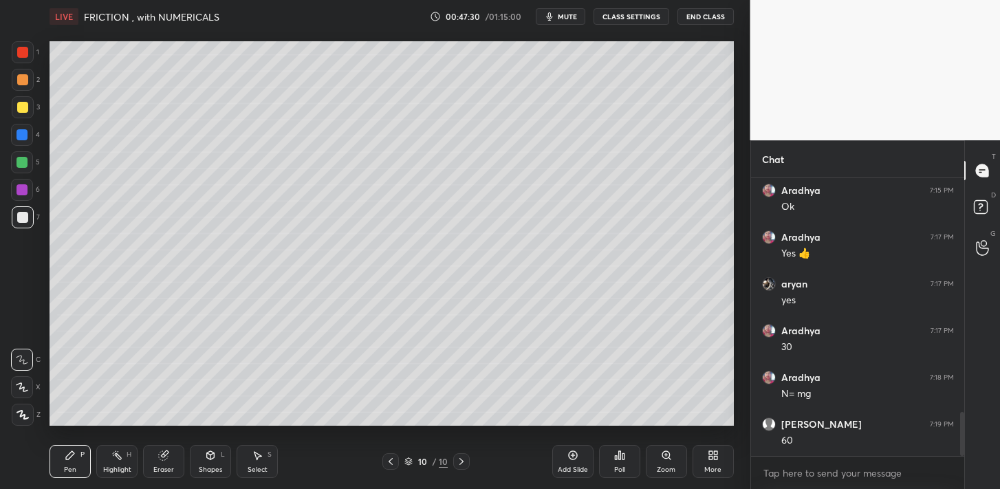
click at [24, 88] on div at bounding box center [23, 80] width 22 height 22
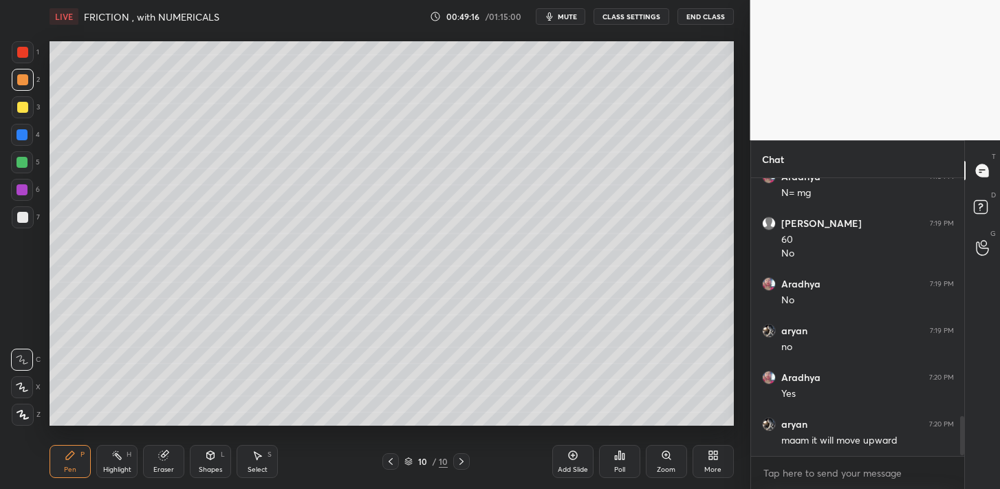
scroll to position [1713, 0]
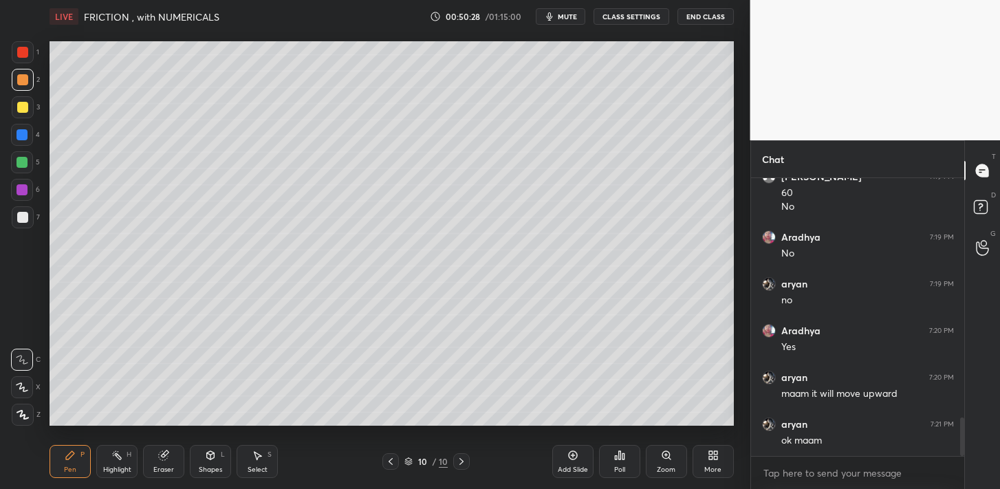
click at [574, 461] on div "Add Slide" at bounding box center [572, 461] width 41 height 33
click at [27, 221] on div at bounding box center [23, 217] width 22 height 22
drag, startPoint x: 178, startPoint y: 449, endPoint x: 186, endPoint y: 427, distance: 23.3
click at [177, 448] on div "Eraser" at bounding box center [163, 461] width 41 height 33
drag, startPoint x: 71, startPoint y: 454, endPoint x: 87, endPoint y: 427, distance: 31.1
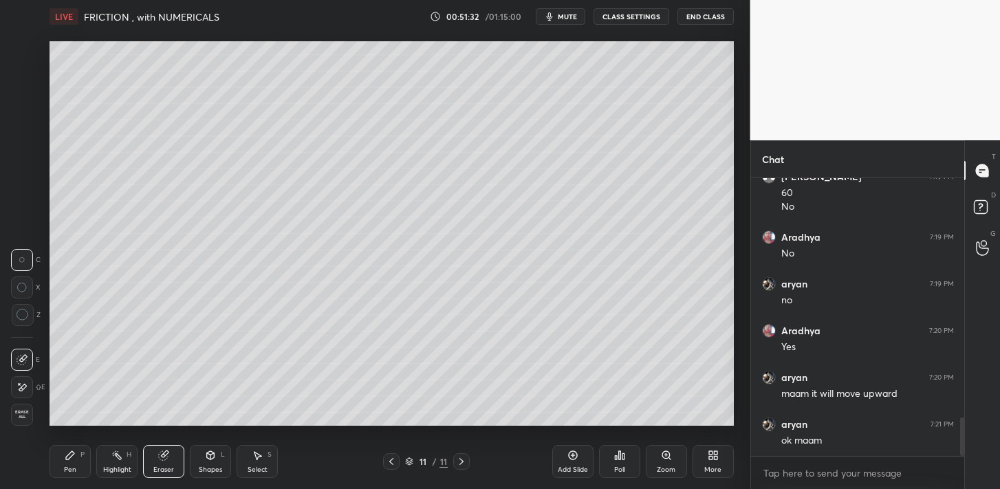
click at [72, 454] on icon at bounding box center [70, 455] width 8 height 8
click at [30, 168] on div at bounding box center [22, 162] width 22 height 22
click at [393, 459] on icon at bounding box center [391, 461] width 4 height 7
click at [28, 109] on div at bounding box center [23, 107] width 22 height 22
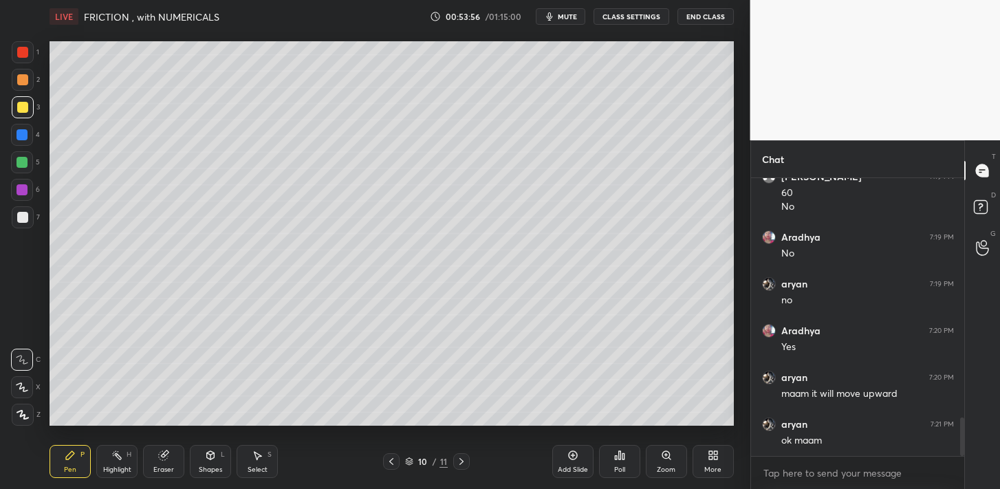
click at [456, 461] on icon at bounding box center [461, 461] width 11 height 11
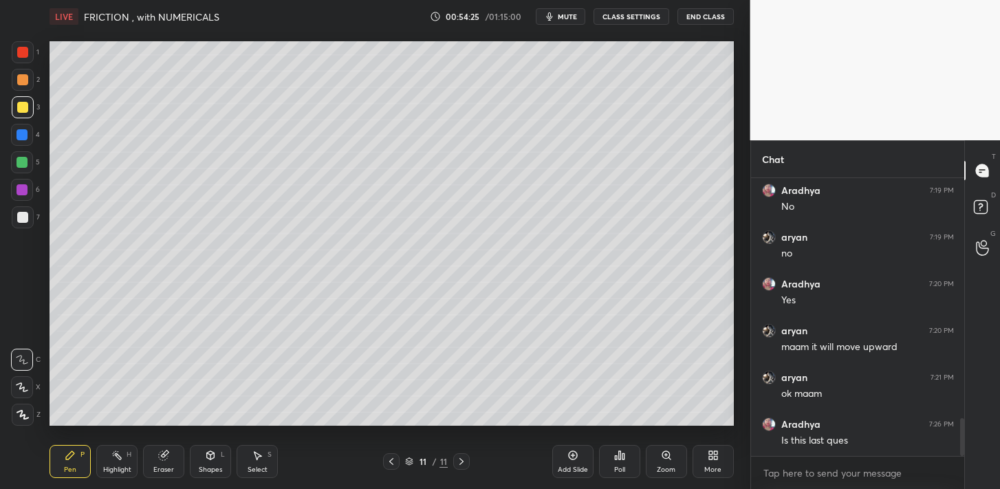
drag, startPoint x: 133, startPoint y: 461, endPoint x: 143, endPoint y: 439, distance: 24.3
click at [133, 461] on div "Highlight H" at bounding box center [116, 461] width 41 height 33
click at [92, 466] on div "Pen P Highlight H Eraser Shapes L Select S" at bounding box center [174, 461] width 251 height 33
click at [80, 463] on div "Pen P" at bounding box center [69, 461] width 41 height 33
click at [110, 445] on div "Highlight H" at bounding box center [116, 461] width 41 height 33
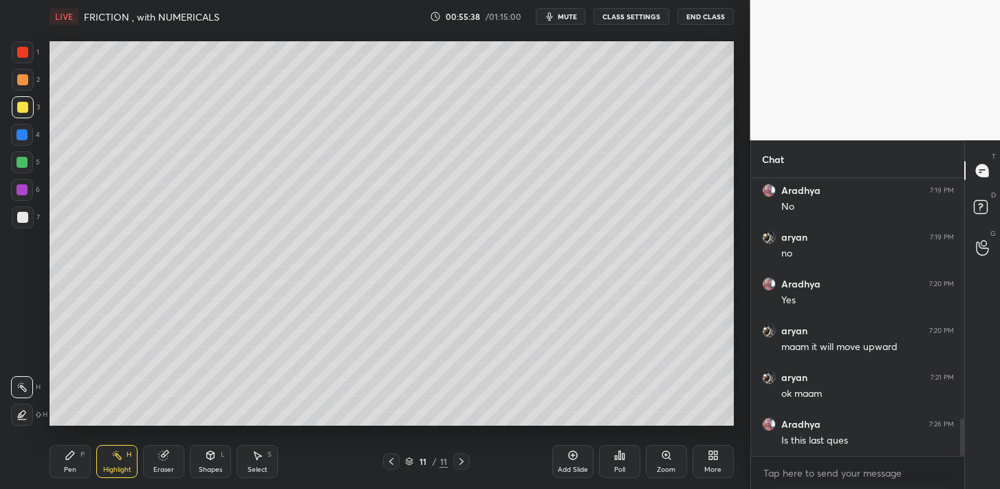
click at [82, 452] on div "P" at bounding box center [82, 454] width 4 height 7
drag, startPoint x: 19, startPoint y: 215, endPoint x: 40, endPoint y: 219, distance: 21.7
click at [21, 216] on div at bounding box center [22, 217] width 11 height 11
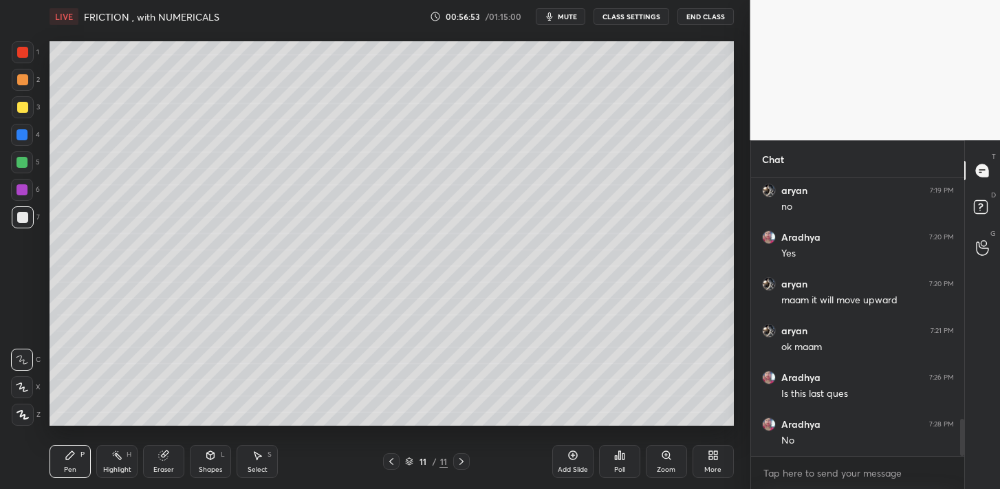
click at [27, 166] on div at bounding box center [21, 162] width 11 height 11
click at [577, 454] on div "Add Slide" at bounding box center [572, 461] width 41 height 33
click at [24, 82] on div at bounding box center [22, 79] width 11 height 11
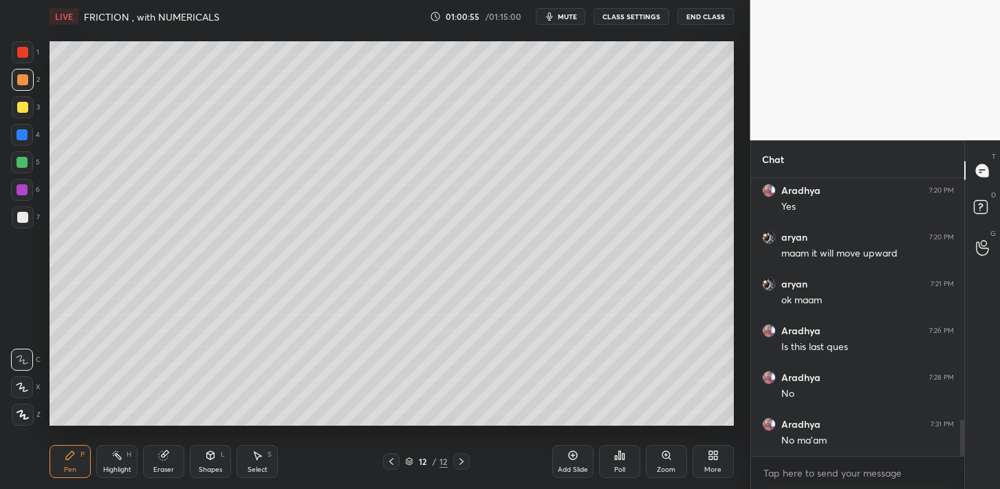
drag, startPoint x: 575, startPoint y: 455, endPoint x: 577, endPoint y: 444, distance: 11.1
click at [575, 456] on icon at bounding box center [572, 455] width 11 height 11
click at [27, 226] on div at bounding box center [23, 217] width 22 height 22
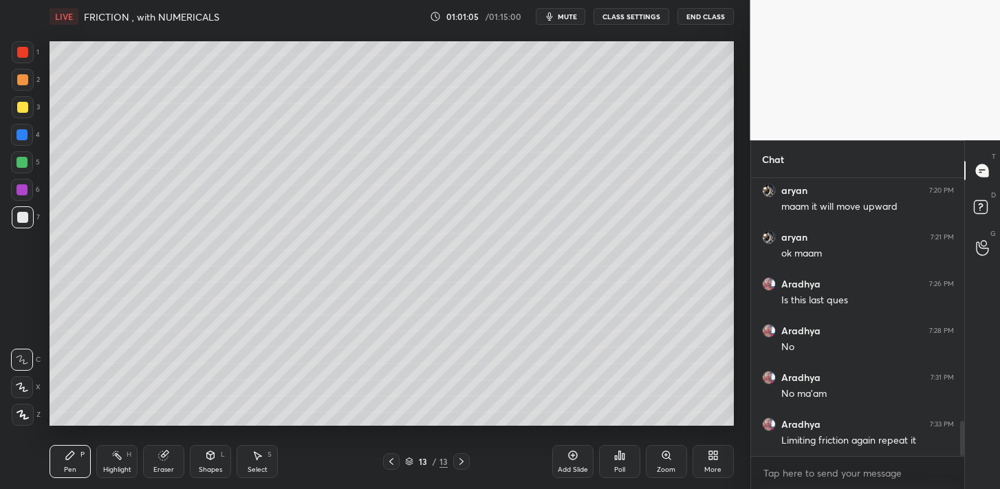
click at [392, 456] on icon at bounding box center [391, 461] width 11 height 11
click at [465, 459] on icon at bounding box center [461, 461] width 11 height 11
click at [173, 450] on div "Eraser" at bounding box center [163, 461] width 41 height 33
click at [23, 410] on span "Erase all" at bounding box center [22, 415] width 21 height 10
click at [219, 458] on div "Shapes L" at bounding box center [210, 461] width 41 height 33
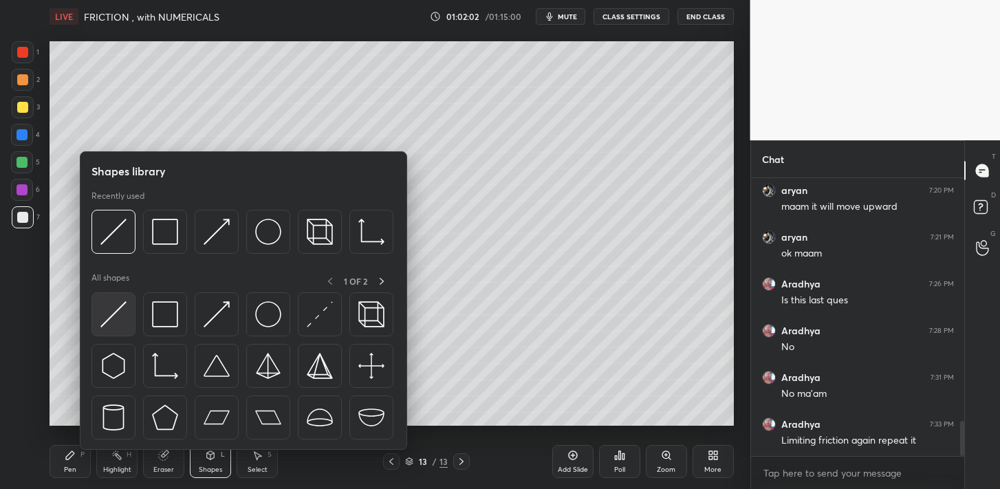
click at [111, 322] on img at bounding box center [113, 314] width 26 height 26
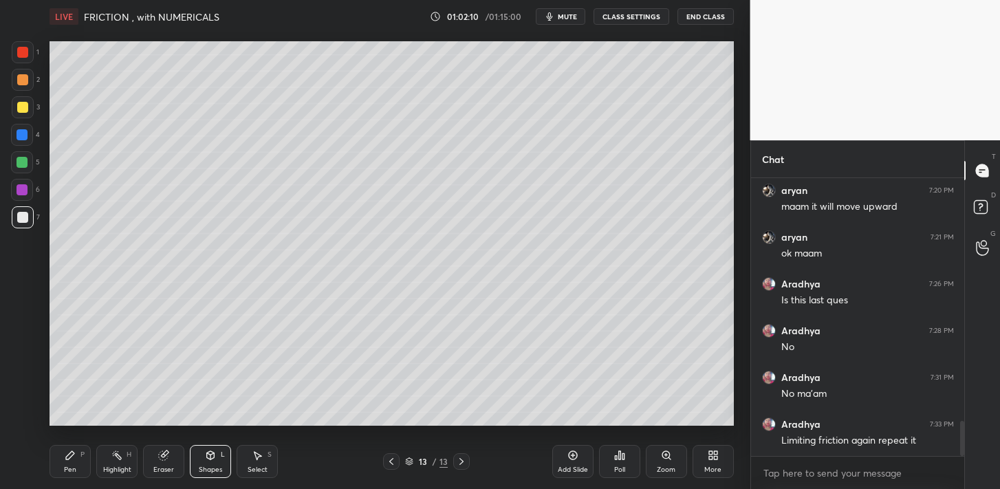
drag, startPoint x: 73, startPoint y: 458, endPoint x: 84, endPoint y: 430, distance: 29.6
click at [75, 456] on icon at bounding box center [70, 455] width 11 height 11
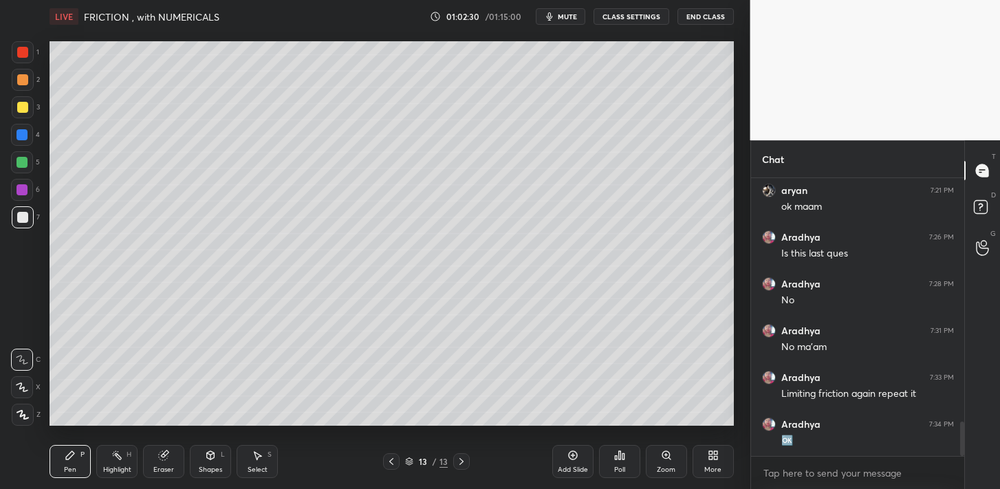
click at [22, 113] on div at bounding box center [23, 107] width 22 height 22
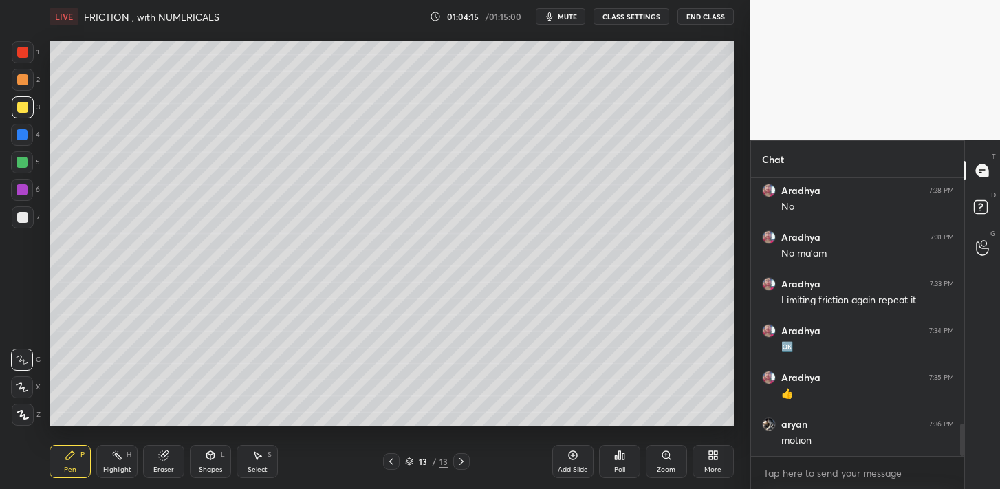
scroll to position [2087, 0]
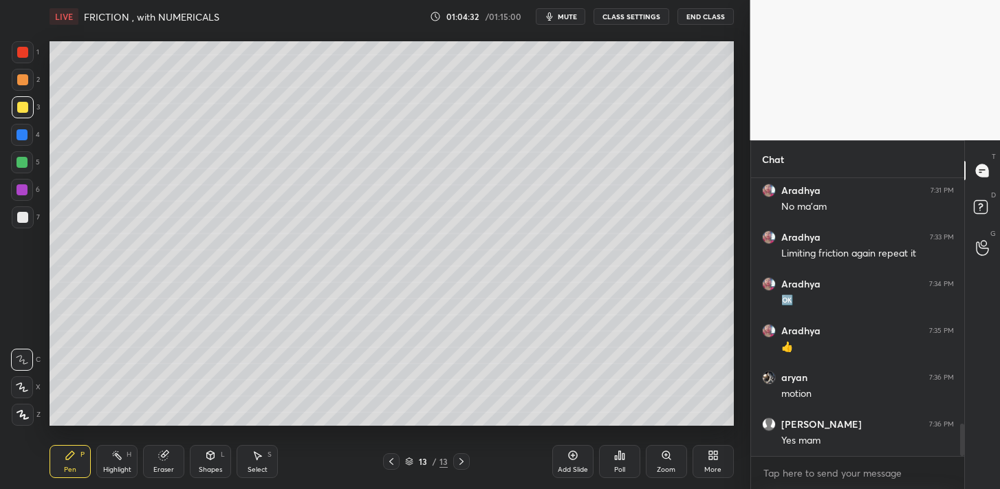
drag, startPoint x: 28, startPoint y: 219, endPoint x: 29, endPoint y: 210, distance: 9.0
click at [27, 217] on div at bounding box center [22, 217] width 11 height 11
drag, startPoint x: 29, startPoint y: 115, endPoint x: 37, endPoint y: 117, distance: 8.4
click at [30, 116] on div at bounding box center [23, 107] width 22 height 22
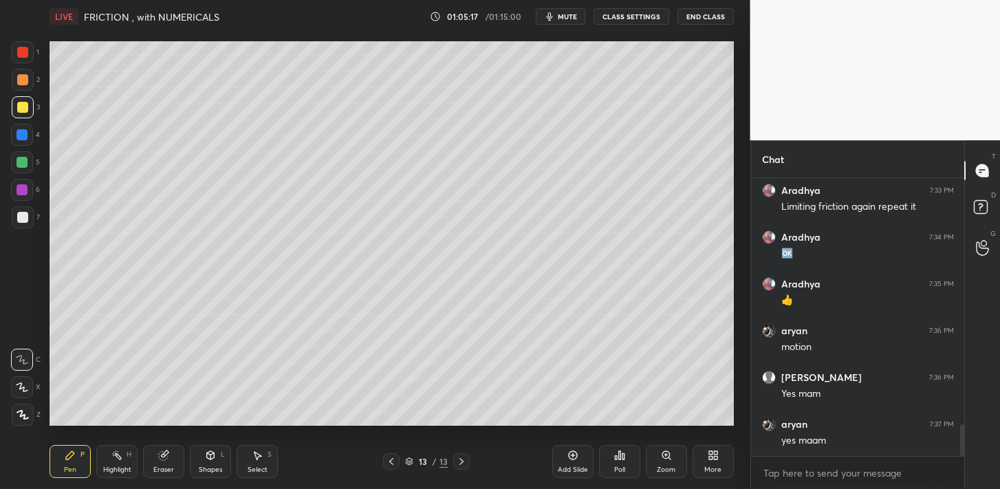
click at [37, 163] on div "5" at bounding box center [25, 162] width 29 height 22
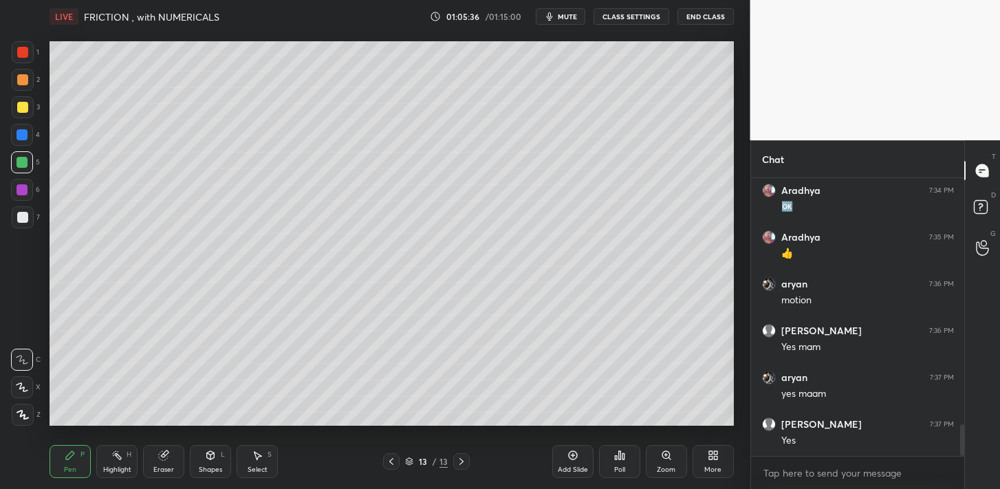
click at [32, 219] on div at bounding box center [23, 217] width 22 height 22
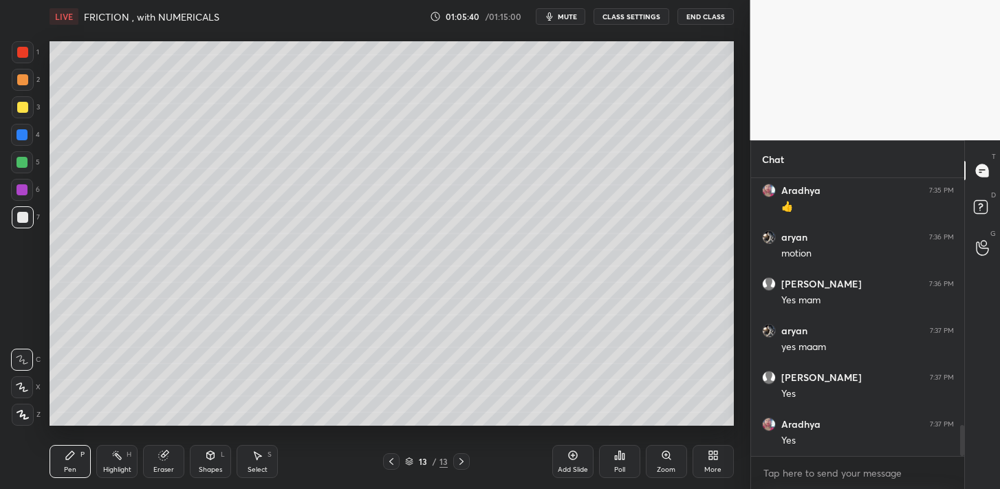
drag, startPoint x: 22, startPoint y: 142, endPoint x: 40, endPoint y: 148, distance: 18.9
click at [22, 142] on div at bounding box center [22, 135] width 22 height 22
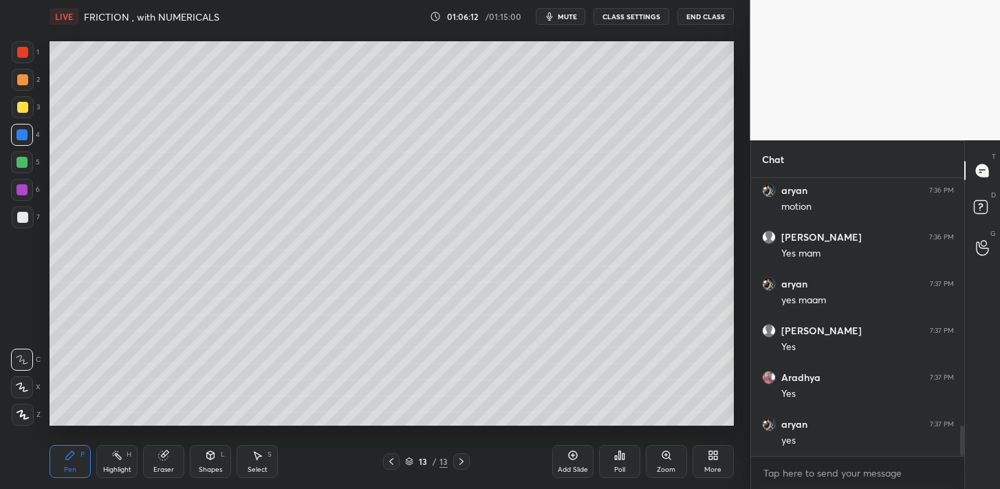
drag, startPoint x: 574, startPoint y: 454, endPoint x: 573, endPoint y: 445, distance: 9.0
click at [573, 454] on icon at bounding box center [572, 455] width 11 height 11
click at [228, 455] on div "Shapes L" at bounding box center [210, 461] width 41 height 33
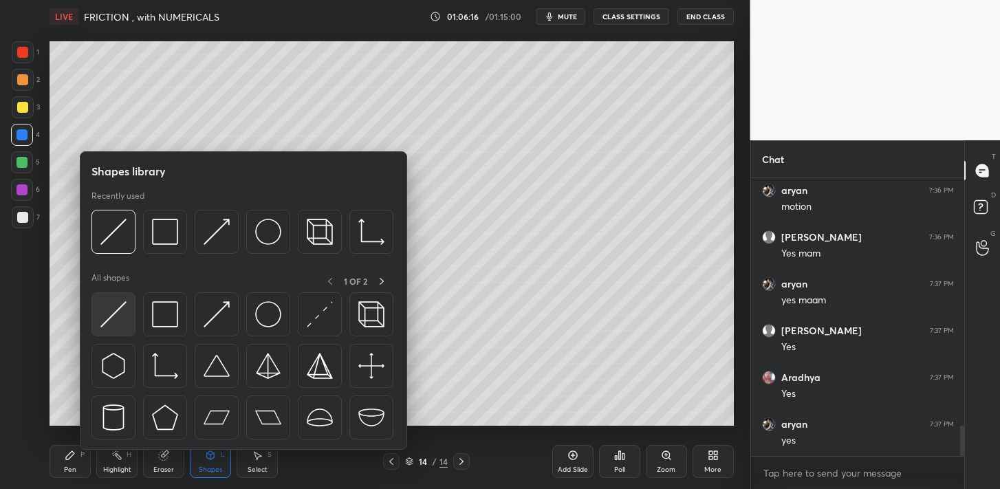
click at [120, 305] on img at bounding box center [113, 314] width 26 height 26
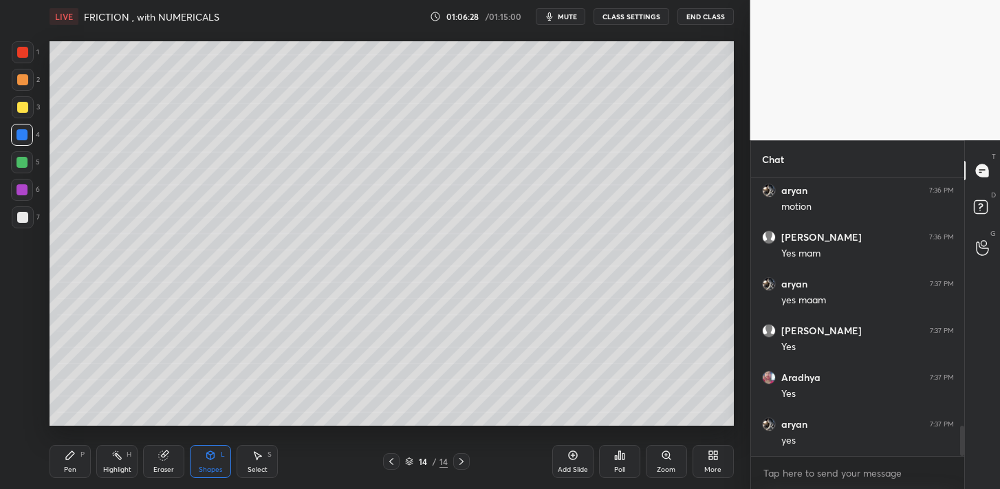
drag, startPoint x: 83, startPoint y: 455, endPoint x: 81, endPoint y: 441, distance: 14.6
click at [84, 454] on div "P" at bounding box center [82, 454] width 4 height 7
click at [27, 223] on div at bounding box center [23, 217] width 22 height 22
drag, startPoint x: 215, startPoint y: 463, endPoint x: 215, endPoint y: 452, distance: 11.0
click at [214, 463] on div "Shapes L" at bounding box center [210, 461] width 41 height 33
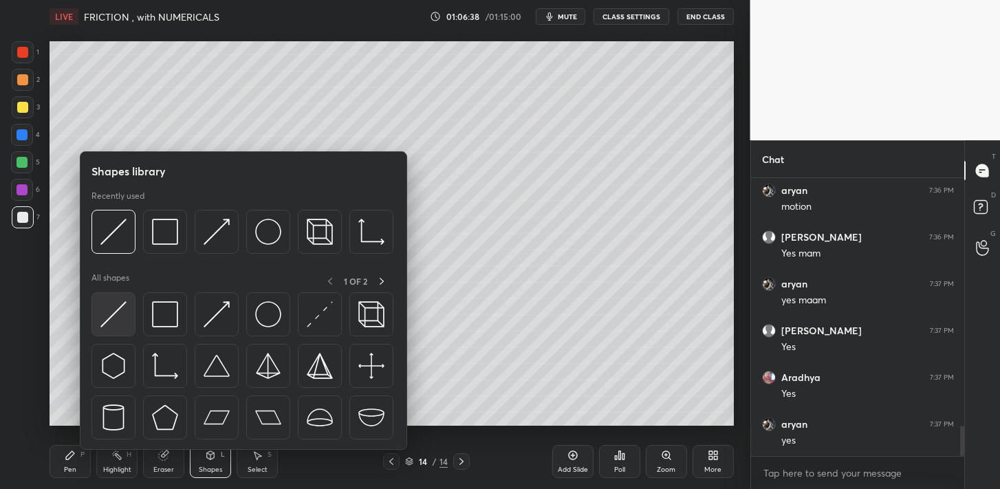
click at [126, 322] on img at bounding box center [113, 314] width 26 height 26
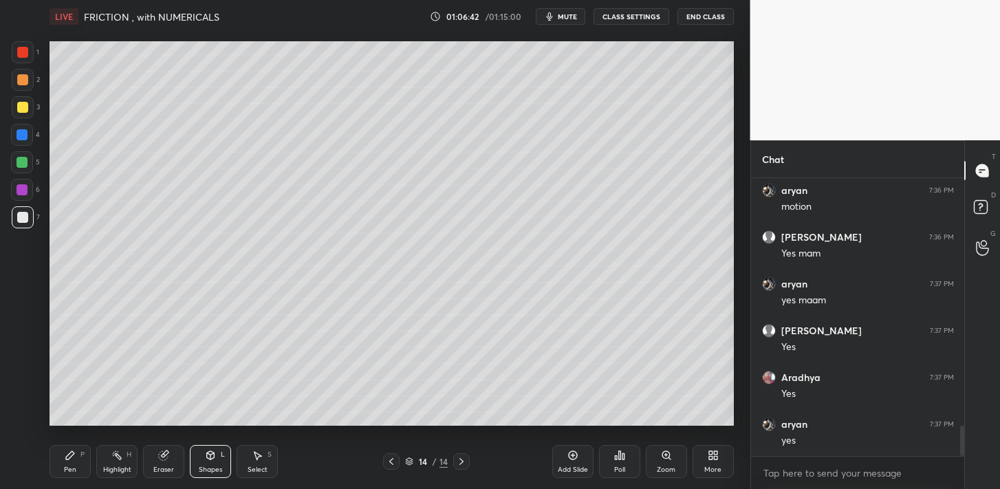
click at [169, 448] on div "Eraser" at bounding box center [163, 461] width 41 height 33
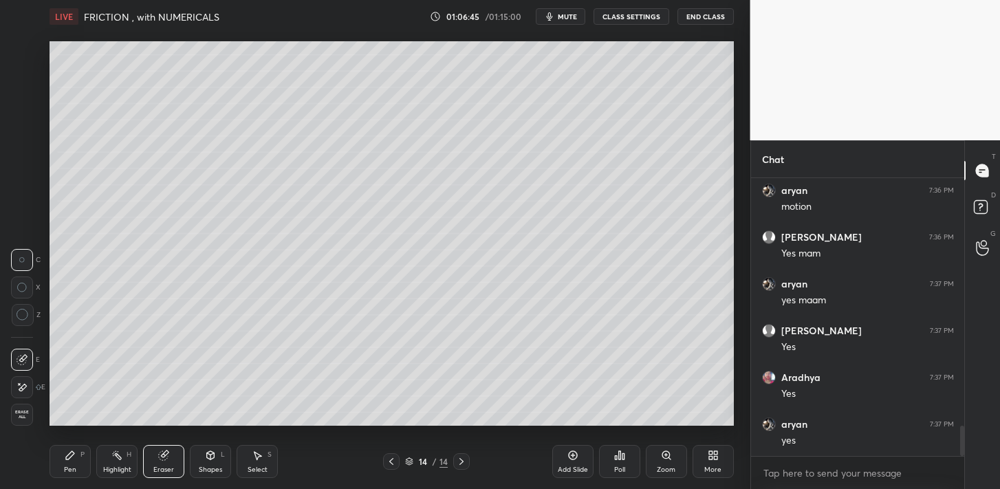
drag, startPoint x: 218, startPoint y: 470, endPoint x: 216, endPoint y: 455, distance: 14.6
click at [218, 469] on div "Shapes" at bounding box center [210, 469] width 23 height 7
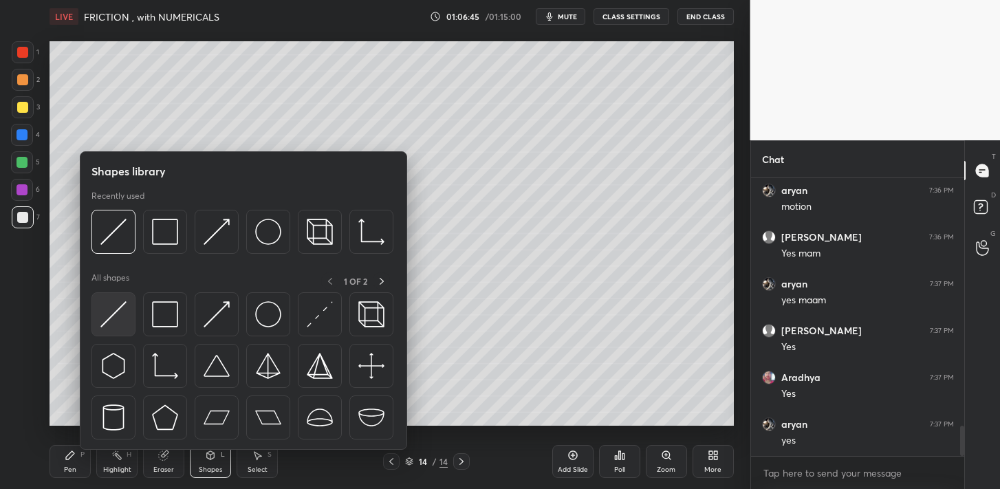
click at [124, 328] on div at bounding box center [113, 314] width 44 height 44
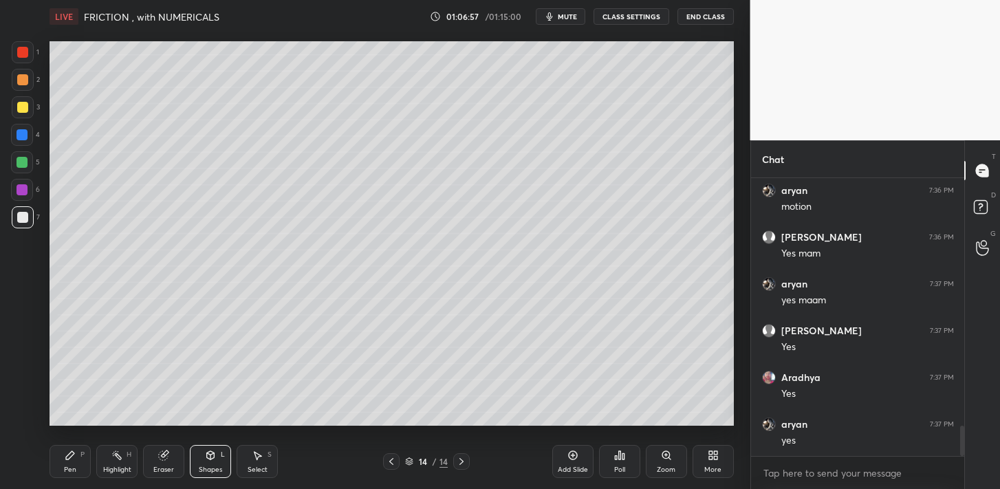
click at [75, 463] on div "Pen P" at bounding box center [69, 461] width 41 height 33
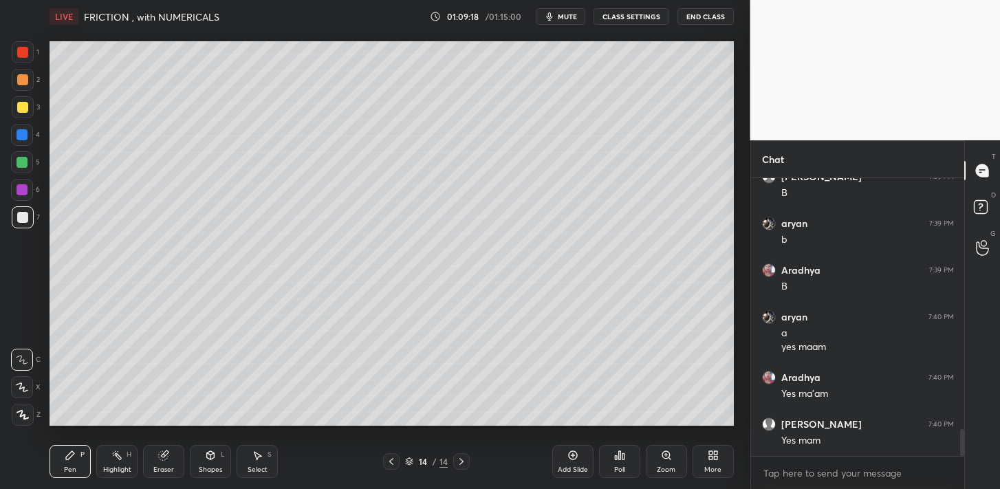
scroll to position [2615, 0]
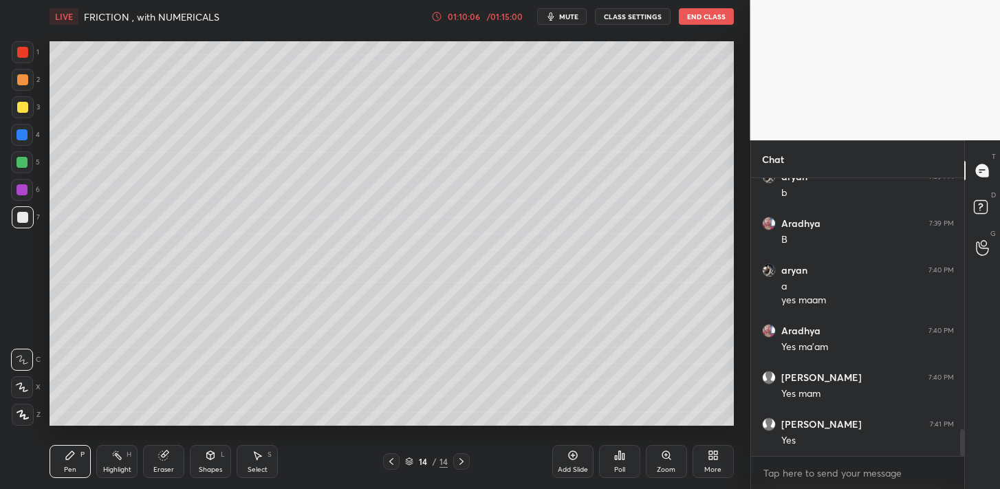
drag, startPoint x: 22, startPoint y: 168, endPoint x: 25, endPoint y: 161, distance: 8.0
click at [21, 168] on div at bounding box center [22, 162] width 22 height 22
drag, startPoint x: 30, startPoint y: 219, endPoint x: 29, endPoint y: 212, distance: 6.9
click at [30, 219] on div at bounding box center [23, 217] width 22 height 22
click at [119, 462] on div "Highlight H" at bounding box center [116, 461] width 41 height 33
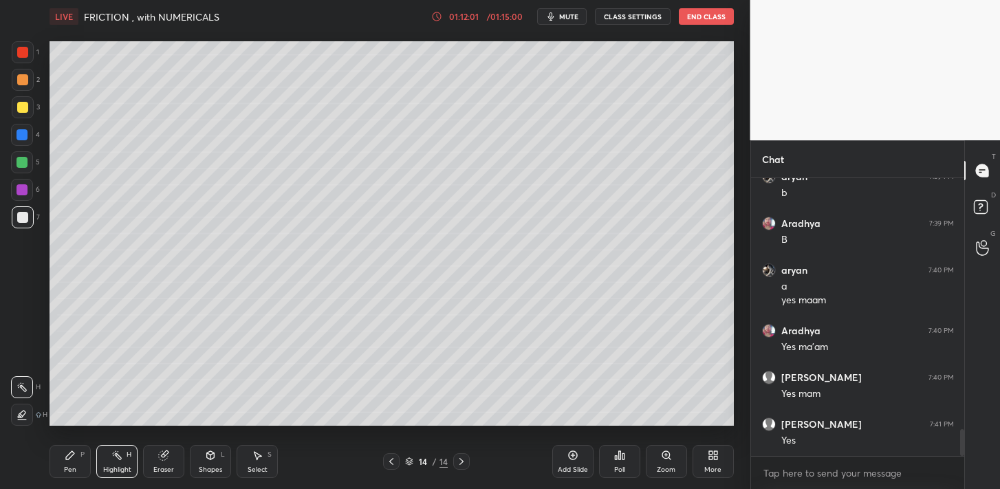
drag, startPoint x: 78, startPoint y: 452, endPoint x: 87, endPoint y: 431, distance: 22.8
click at [77, 451] on div "Pen P" at bounding box center [69, 461] width 41 height 33
drag, startPoint x: 23, startPoint y: 159, endPoint x: 33, endPoint y: 166, distance: 12.0
click at [23, 159] on div at bounding box center [21, 162] width 11 height 11
click at [392, 463] on icon at bounding box center [391, 461] width 11 height 11
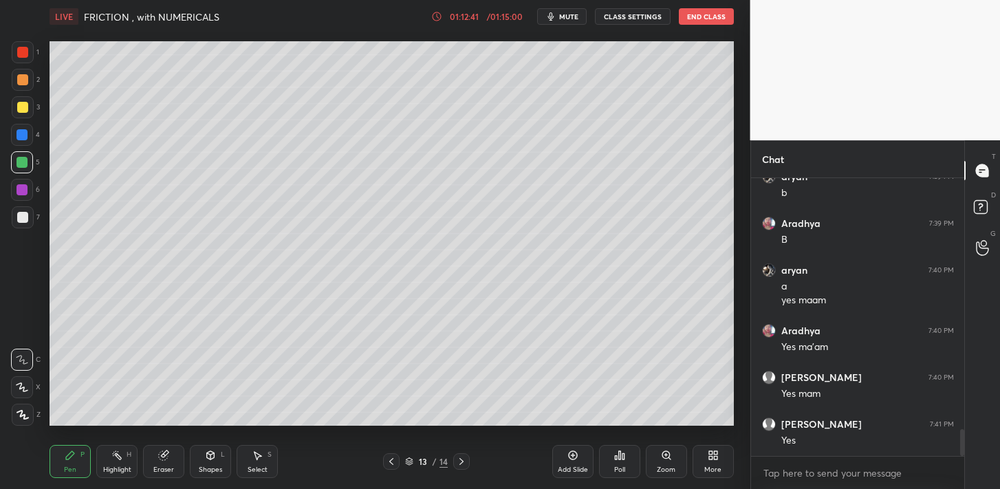
drag, startPoint x: 122, startPoint y: 457, endPoint x: 124, endPoint y: 437, distance: 20.7
click at [122, 454] on icon at bounding box center [116, 455] width 11 height 11
drag, startPoint x: 461, startPoint y: 463, endPoint x: 469, endPoint y: 459, distance: 8.6
click at [461, 462] on icon at bounding box center [461, 461] width 11 height 11
click at [76, 458] on div "Pen P" at bounding box center [69, 461] width 41 height 33
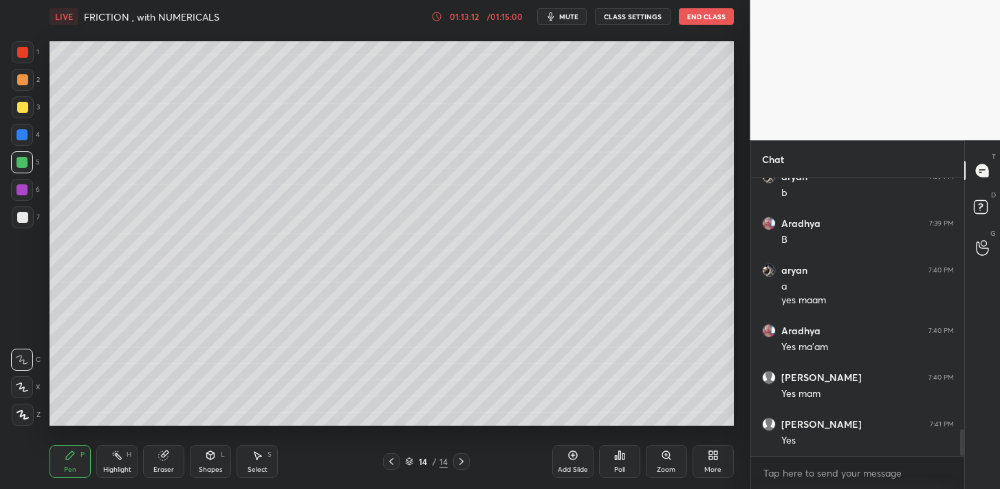
click at [31, 221] on div at bounding box center [23, 217] width 22 height 22
click at [33, 189] on div "6" at bounding box center [25, 190] width 29 height 22
click at [25, 161] on div at bounding box center [21, 162] width 11 height 11
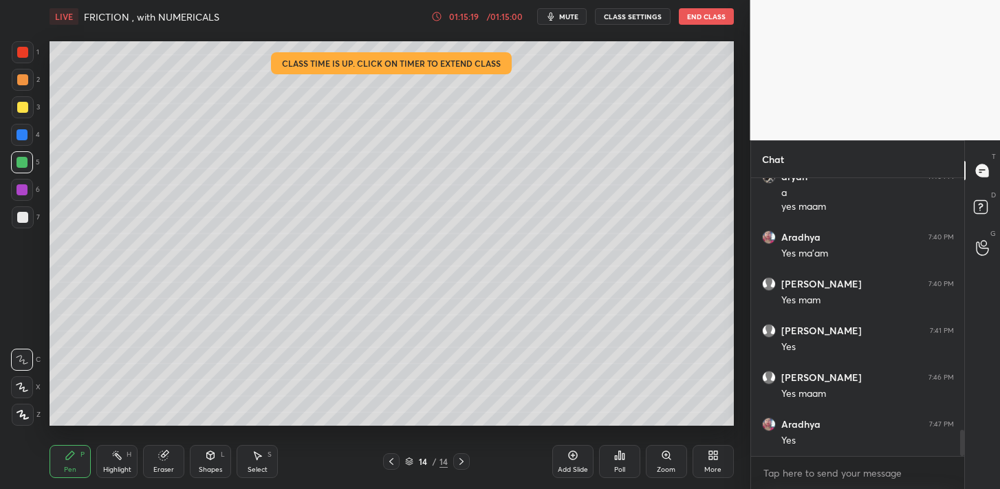
scroll to position [2755, 0]
drag, startPoint x: 393, startPoint y: 458, endPoint x: 412, endPoint y: 448, distance: 22.4
click at [393, 458] on icon at bounding box center [391, 461] width 11 height 11
click at [393, 457] on icon at bounding box center [391, 461] width 11 height 11
click at [393, 460] on icon at bounding box center [391, 461] width 11 height 11
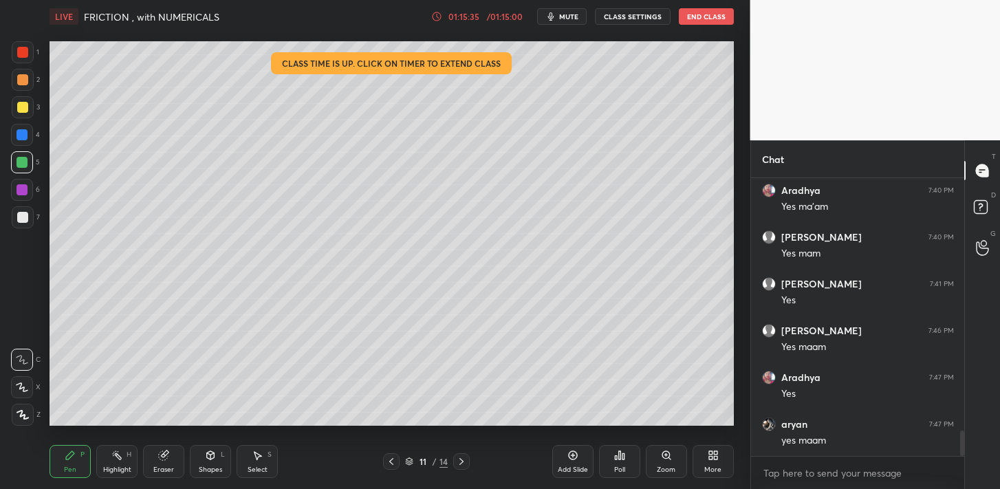
click at [397, 461] on div at bounding box center [391, 461] width 16 height 16
click at [394, 459] on icon at bounding box center [391, 461] width 11 height 11
click at [392, 460] on icon at bounding box center [391, 461] width 11 height 11
click at [460, 461] on icon at bounding box center [461, 461] width 11 height 11
click at [458, 461] on icon at bounding box center [461, 461] width 11 height 11
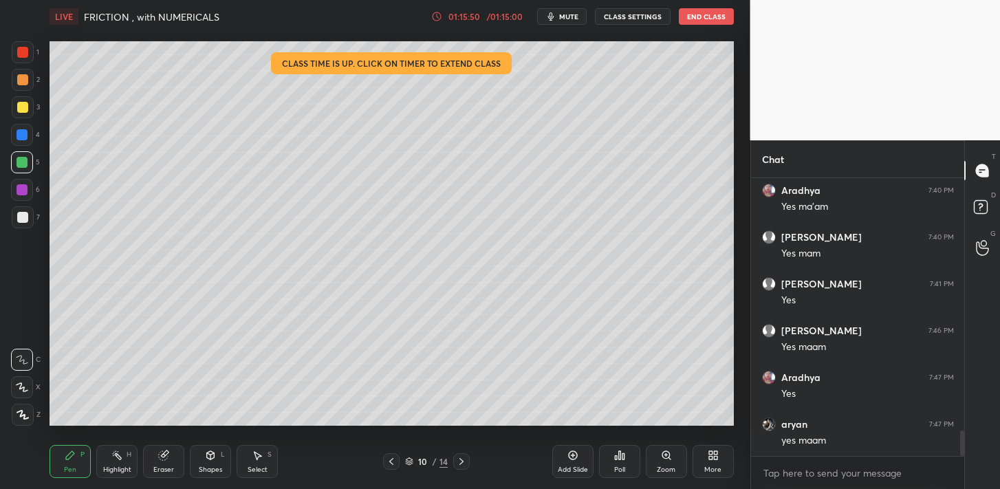
click at [459, 461] on icon at bounding box center [461, 461] width 11 height 11
click at [464, 462] on icon at bounding box center [461, 461] width 11 height 11
click at [560, 456] on div "Add Slide" at bounding box center [572, 461] width 41 height 33
drag, startPoint x: 30, startPoint y: 217, endPoint x: 41, endPoint y: 189, distance: 30.5
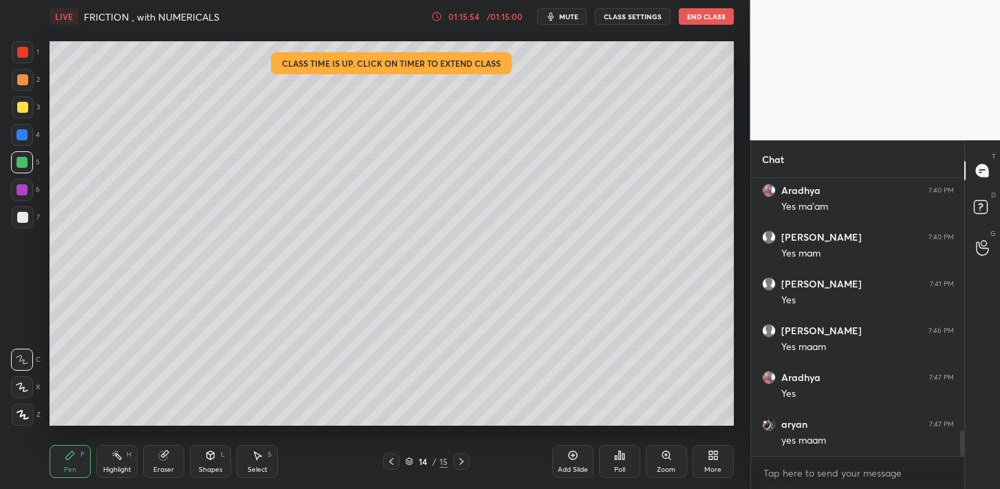
click at [28, 217] on div at bounding box center [23, 217] width 22 height 22
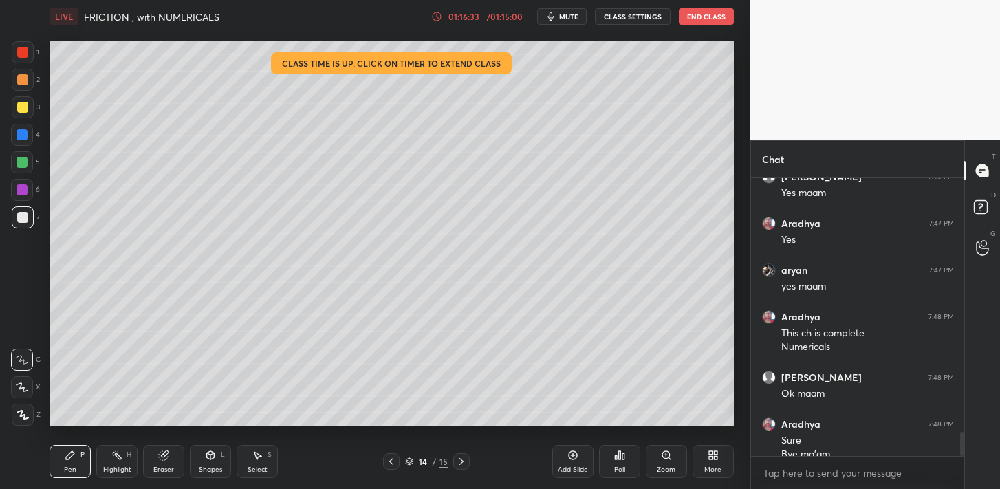
scroll to position [2923, 0]
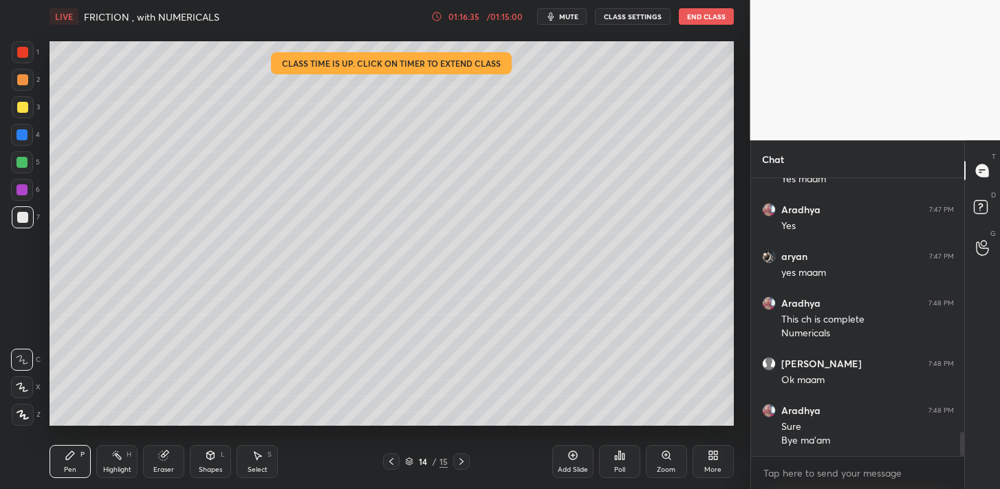
click at [711, 21] on button "End Class" at bounding box center [705, 16] width 55 height 16
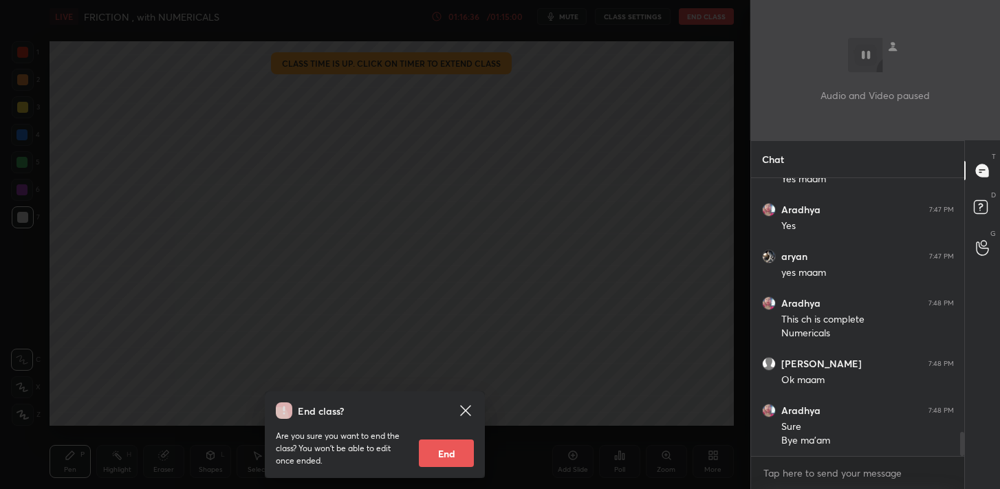
click at [450, 445] on button "End" at bounding box center [446, 452] width 55 height 27
type textarea "x"
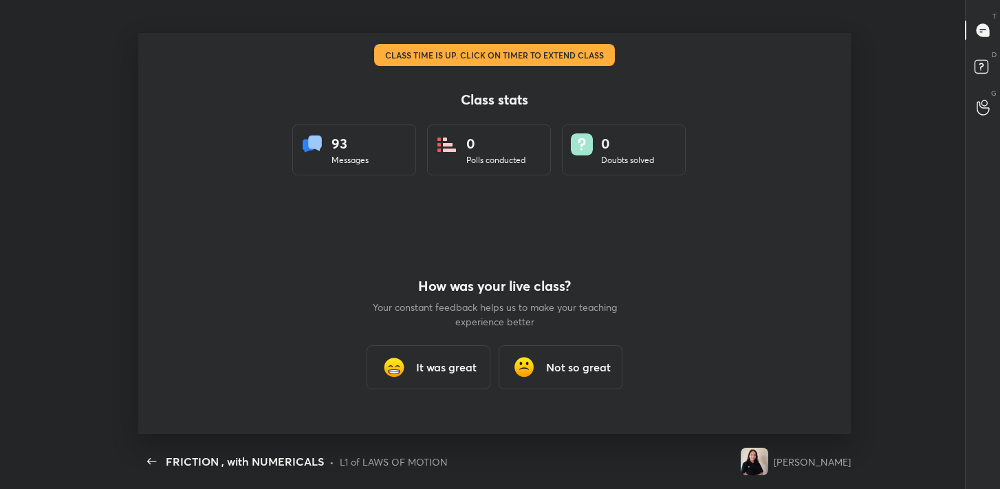
scroll to position [0, 0]
